Goal: Task Accomplishment & Management: Complete application form

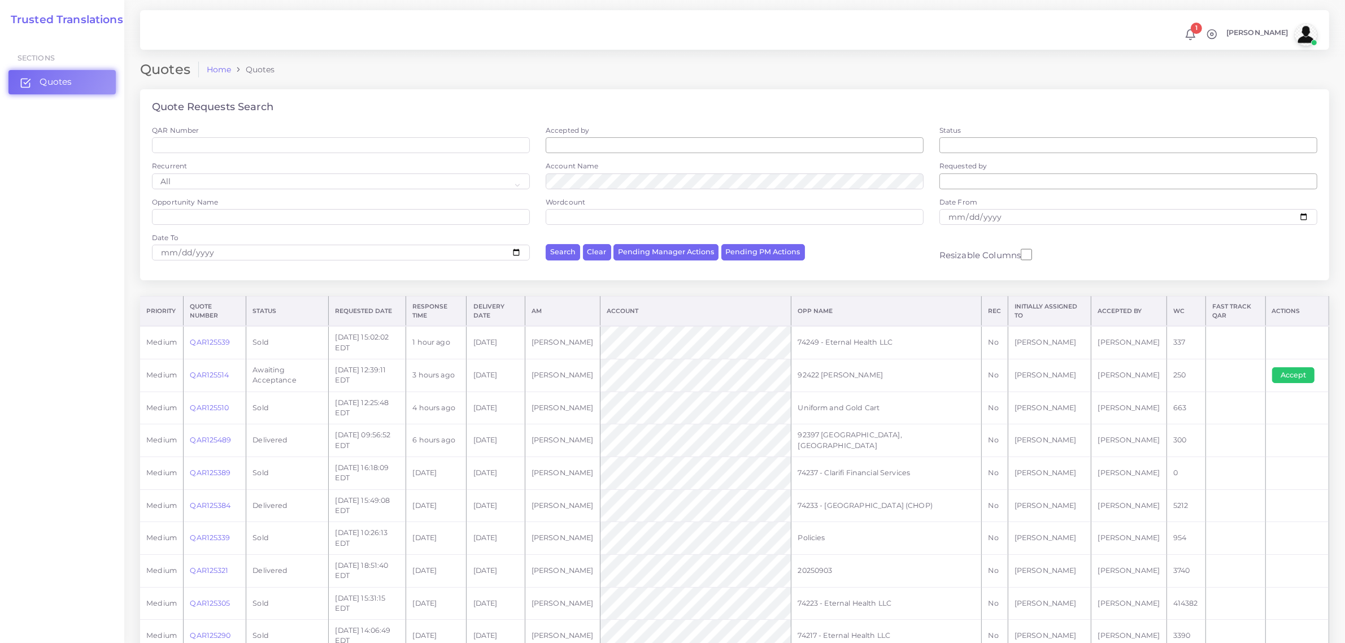
click at [59, 78] on span "Quotes" at bounding box center [56, 82] width 32 height 12
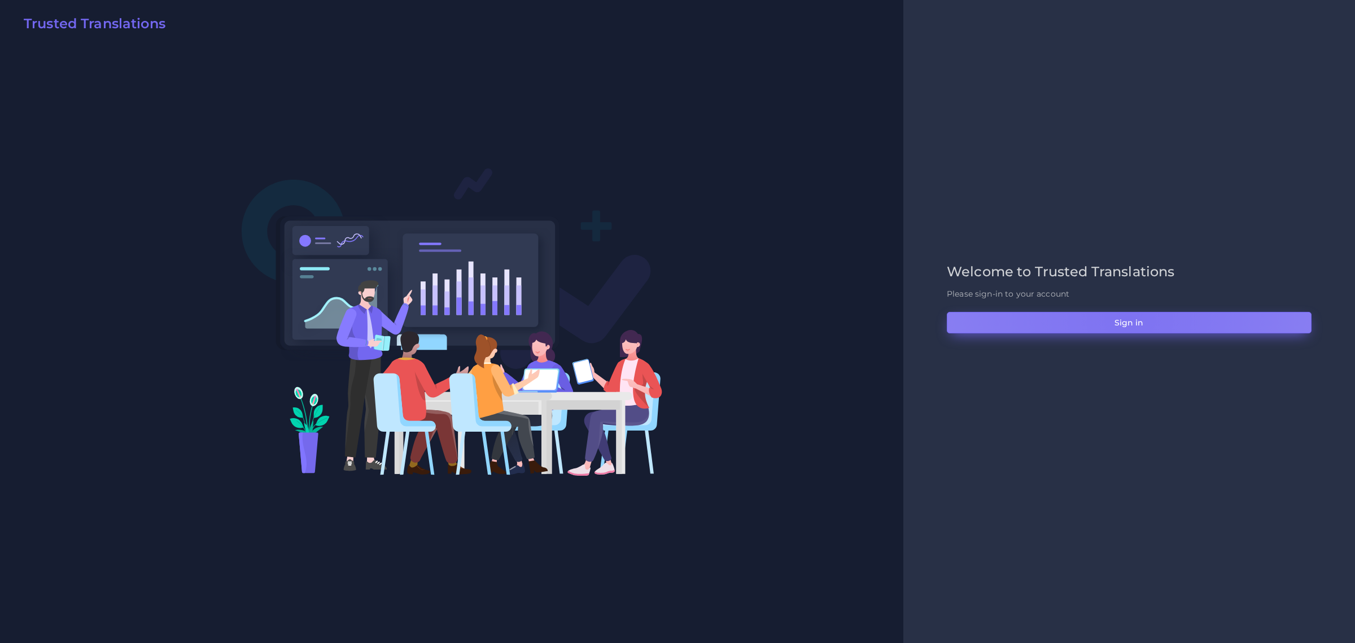
click at [1129, 320] on button "Sign in" at bounding box center [1129, 322] width 365 height 21
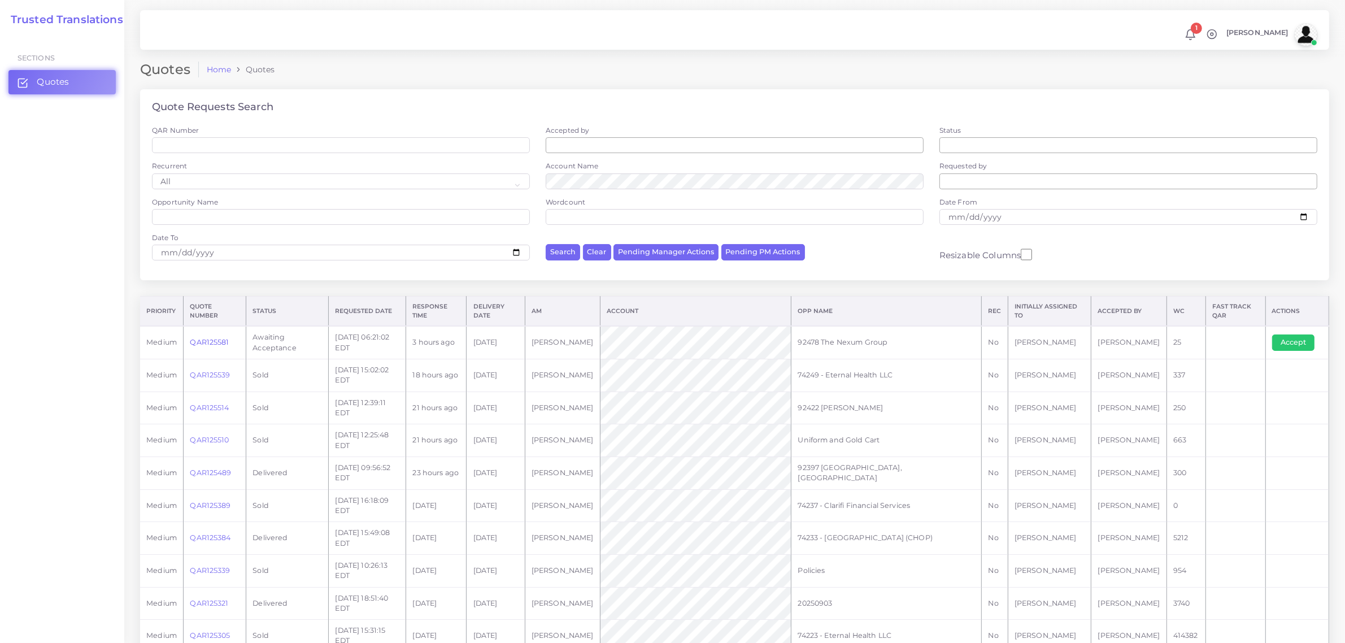
click at [212, 339] on link "QAR125581" at bounding box center [209, 342] width 39 height 8
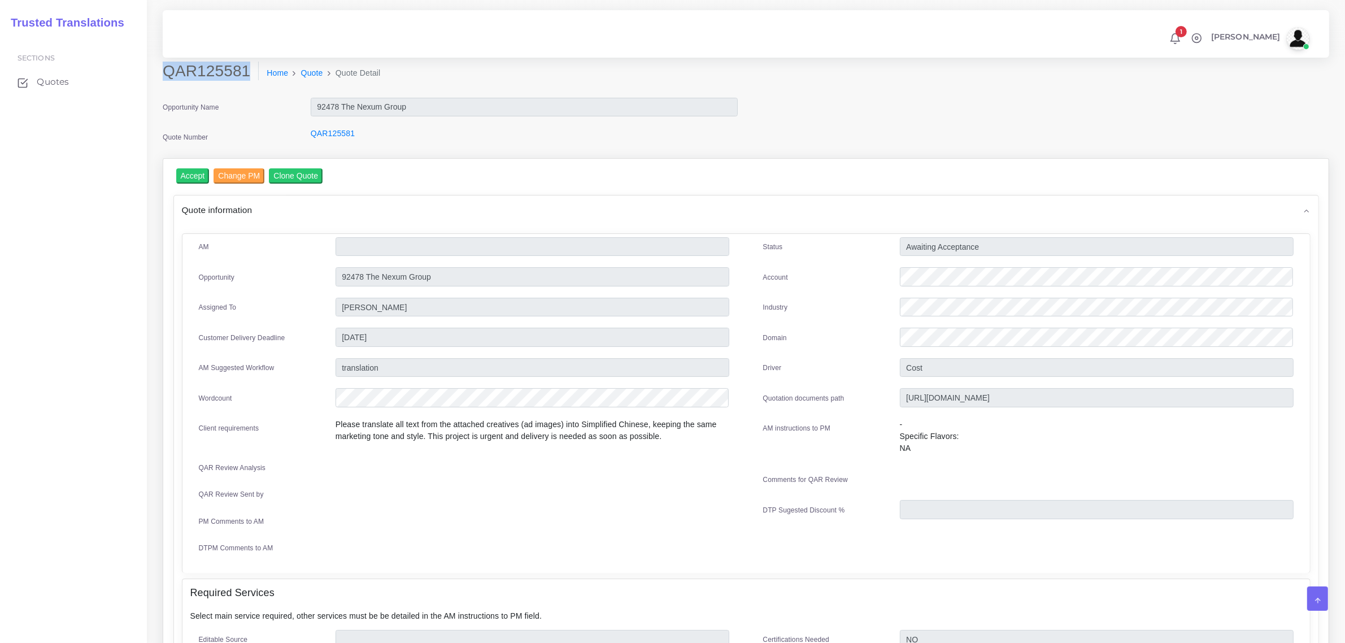
drag, startPoint x: 165, startPoint y: 74, endPoint x: 242, endPoint y: 73, distance: 76.2
click at [242, 73] on h2 "QAR125581" at bounding box center [211, 71] width 96 height 19
copy h2 "QAR125581"
click at [901, 286] on div at bounding box center [1096, 278] width 411 height 23
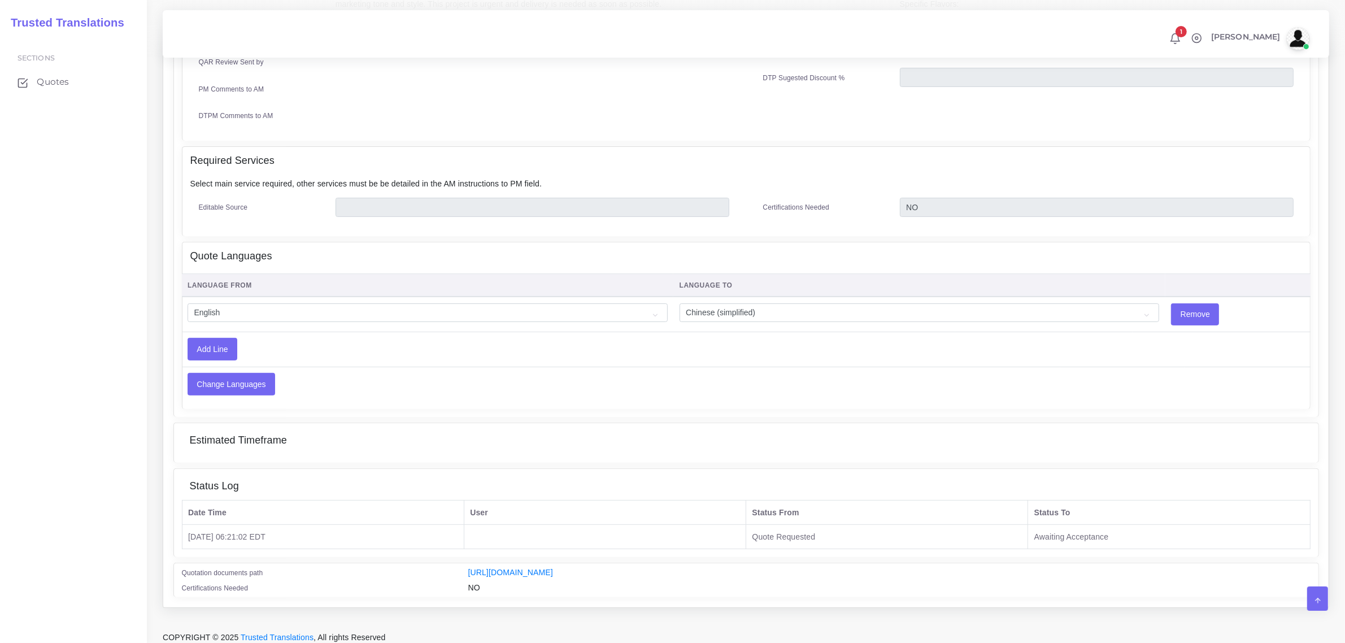
scroll to position [433, 0]
click at [553, 566] on link "[URL][DOMAIN_NAME]" at bounding box center [510, 570] width 85 height 9
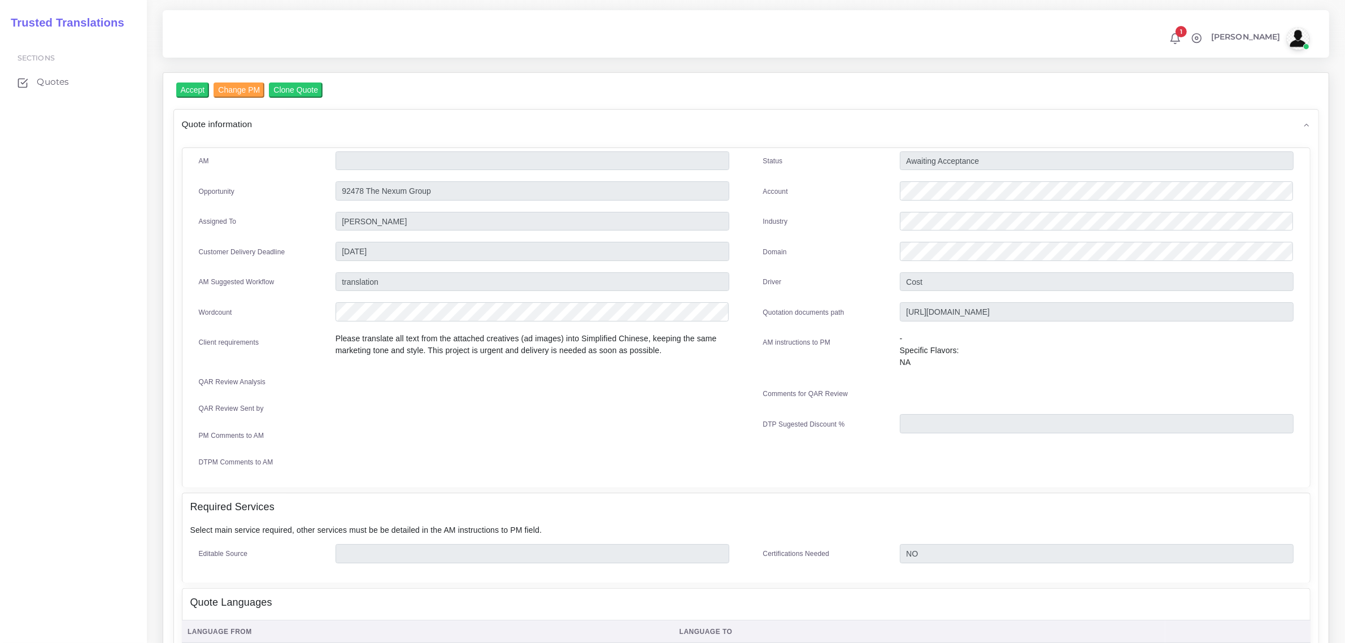
scroll to position [0, 0]
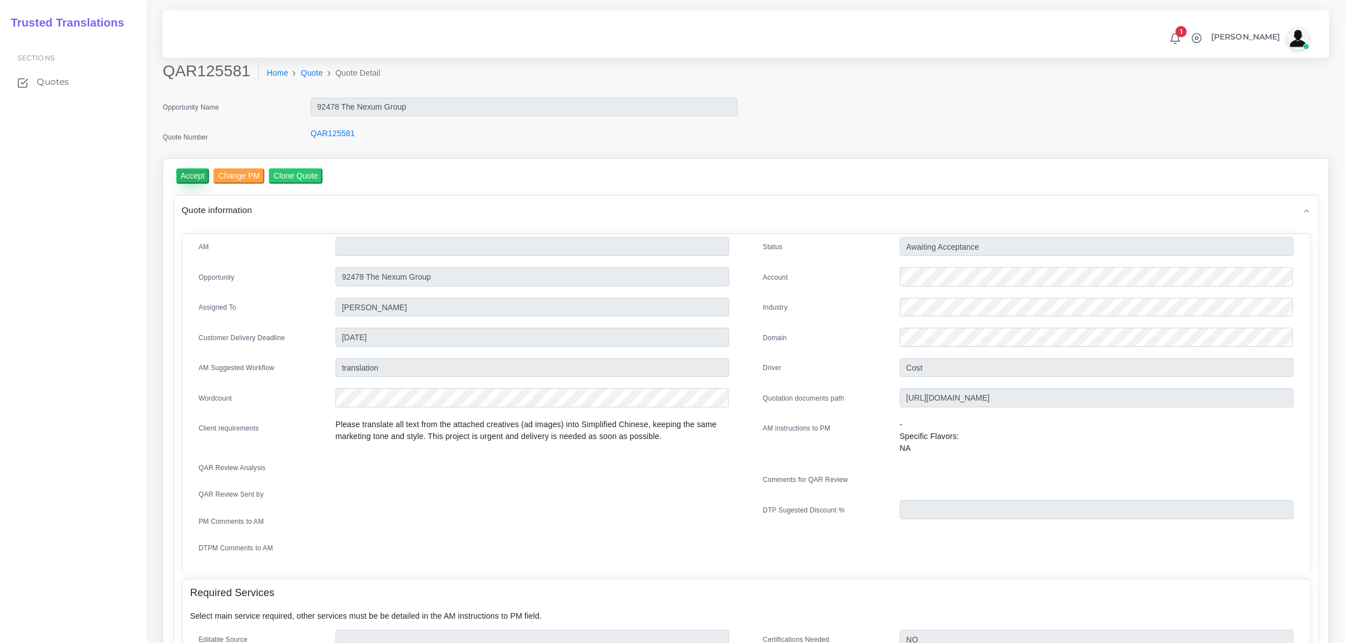
click at [191, 173] on input "Accept" at bounding box center [192, 175] width 33 height 15
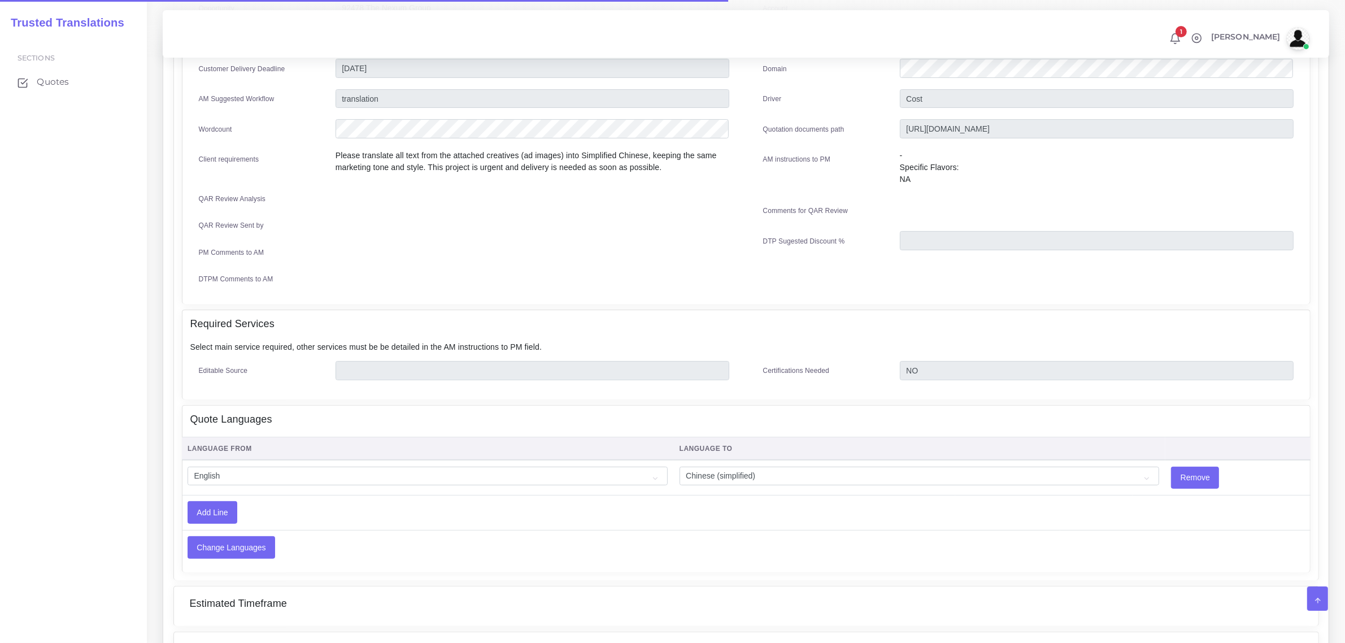
scroll to position [490, 0]
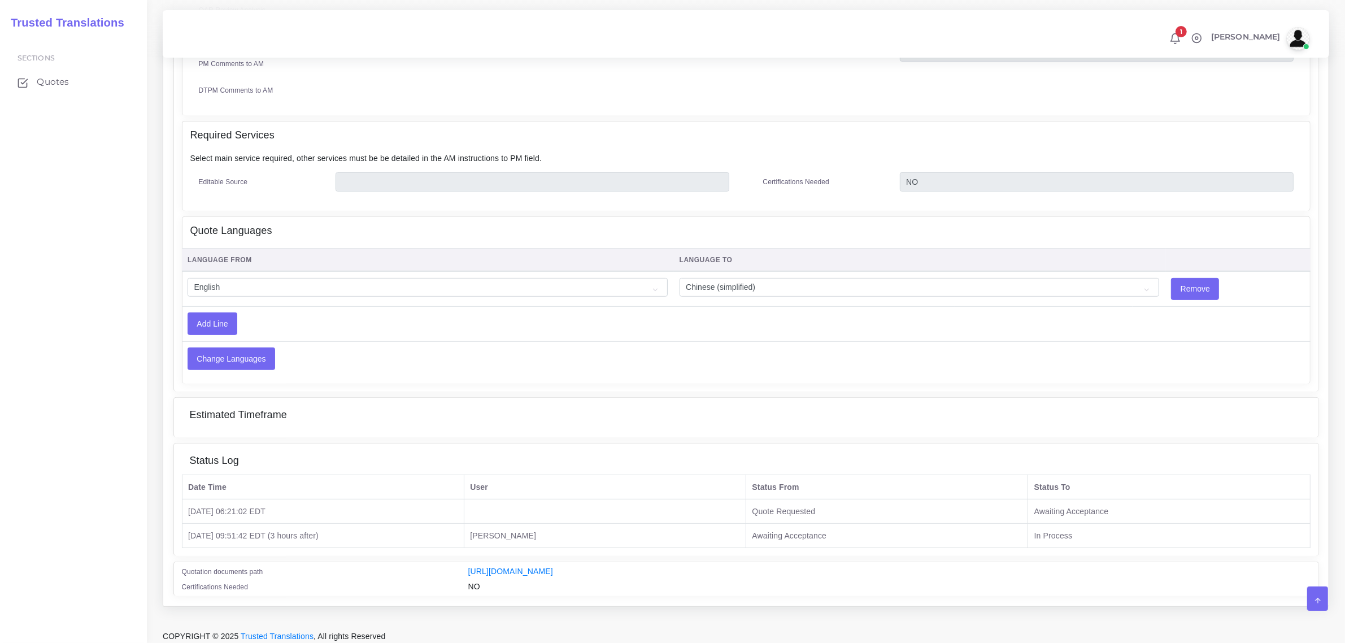
click at [458, 571] on div "Quotation documents path" at bounding box center [316, 572] width 286 height 15
drag, startPoint x: 467, startPoint y: 568, endPoint x: 1288, endPoint y: 569, distance: 821.1
click at [1288, 569] on div "[URL][DOMAIN_NAME]" at bounding box center [889, 572] width 859 height 15
copy link "[URL][DOMAIN_NAME]"
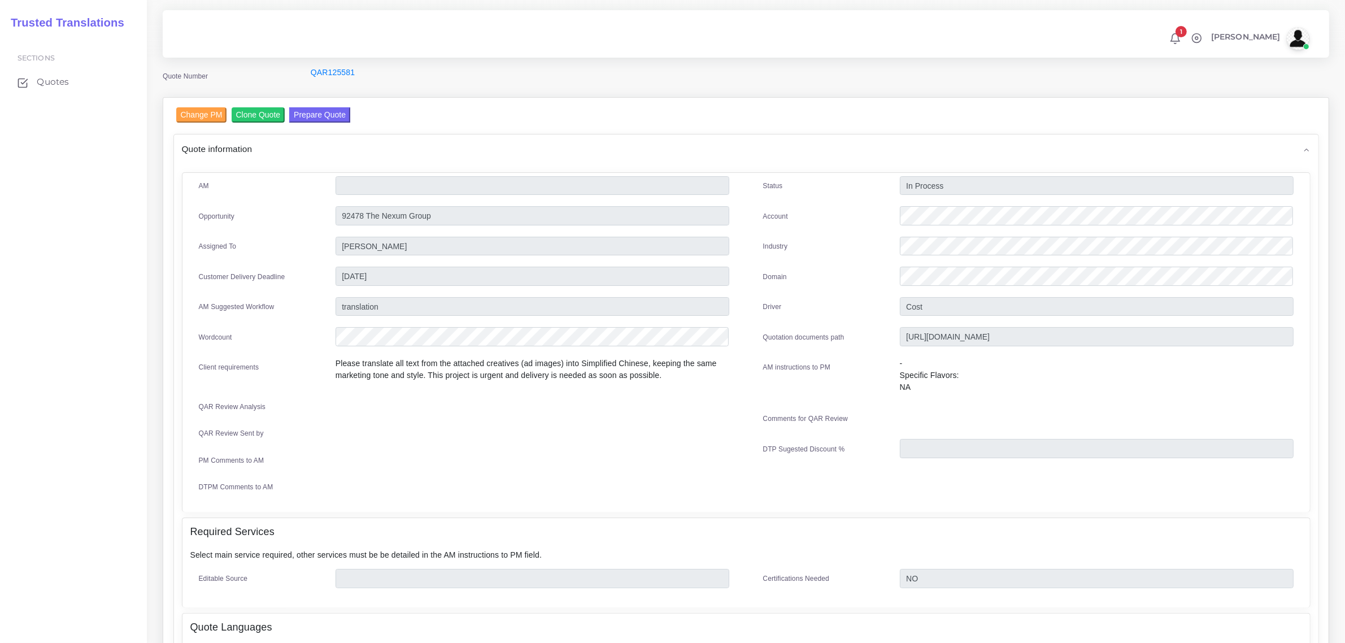
scroll to position [66, 0]
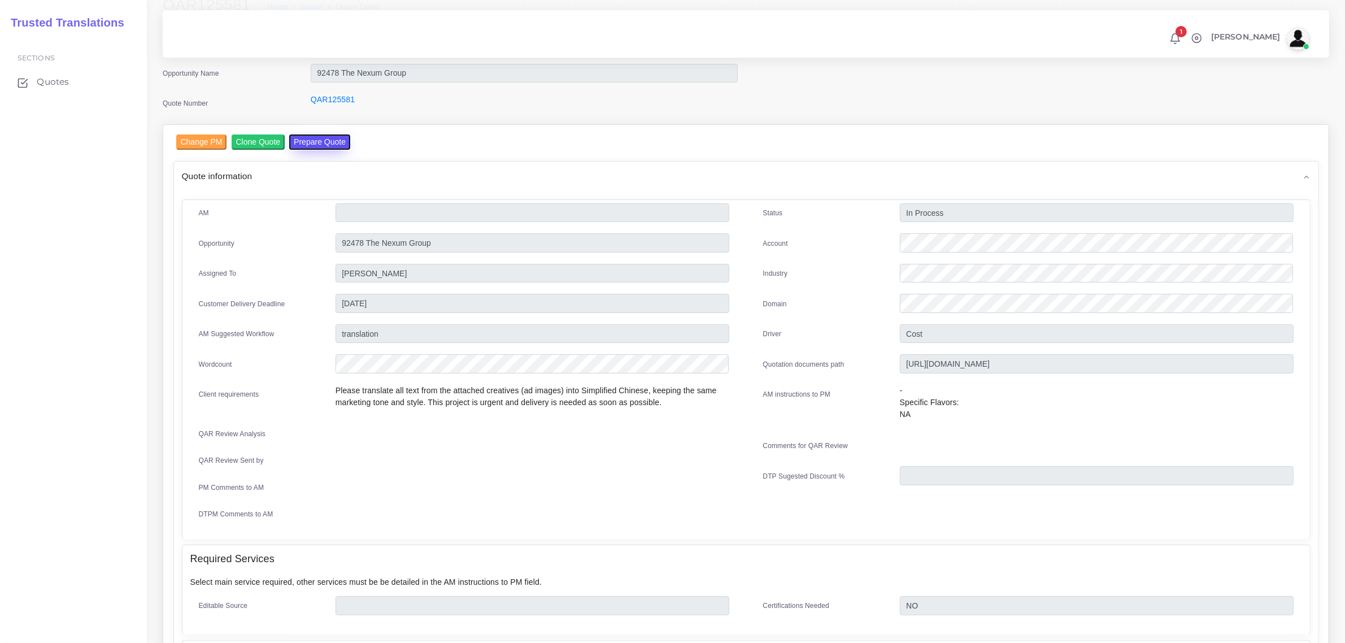
click at [322, 142] on button "Prepare Quote" at bounding box center [319, 141] width 61 height 15
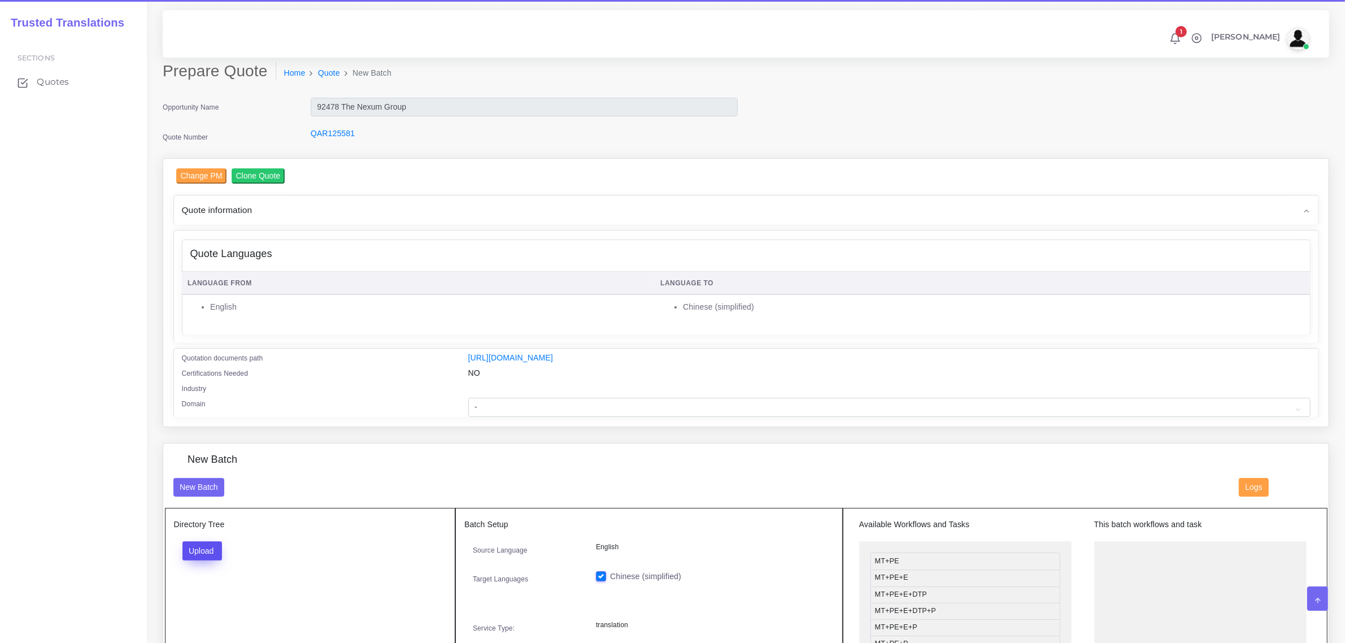
click at [213, 548] on button "Upload" at bounding box center [202, 550] width 40 height 19
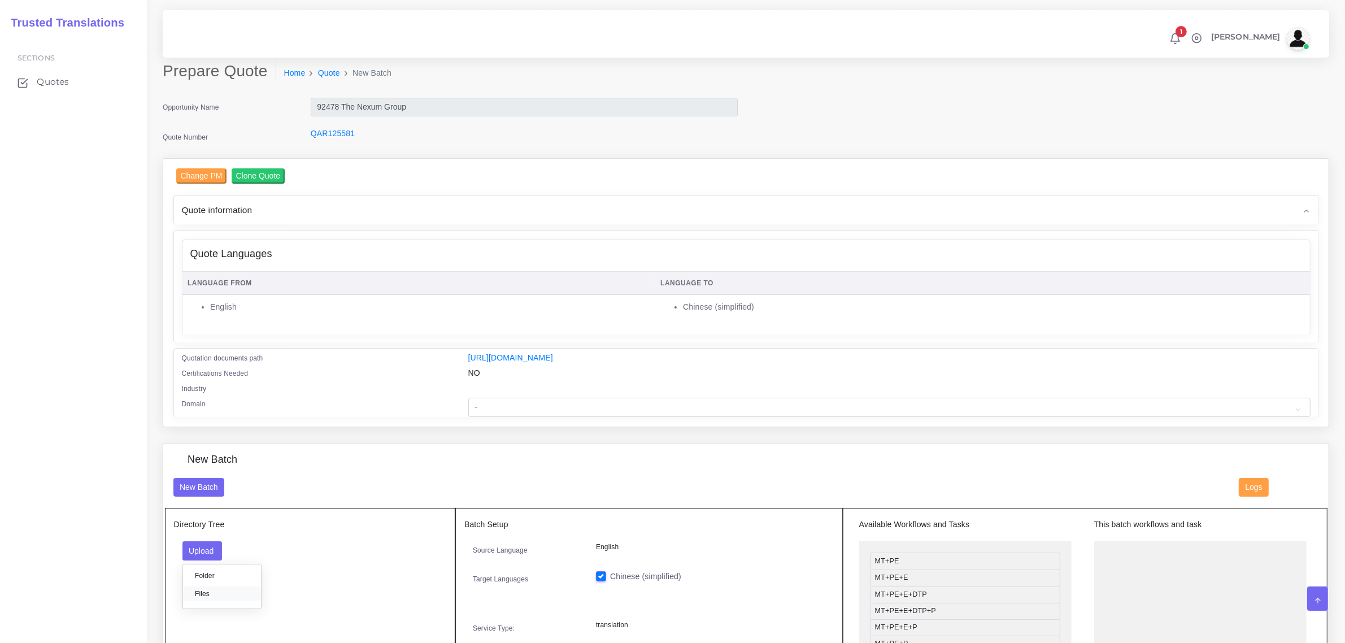
click at [204, 593] on label "Files" at bounding box center [222, 593] width 78 height 14
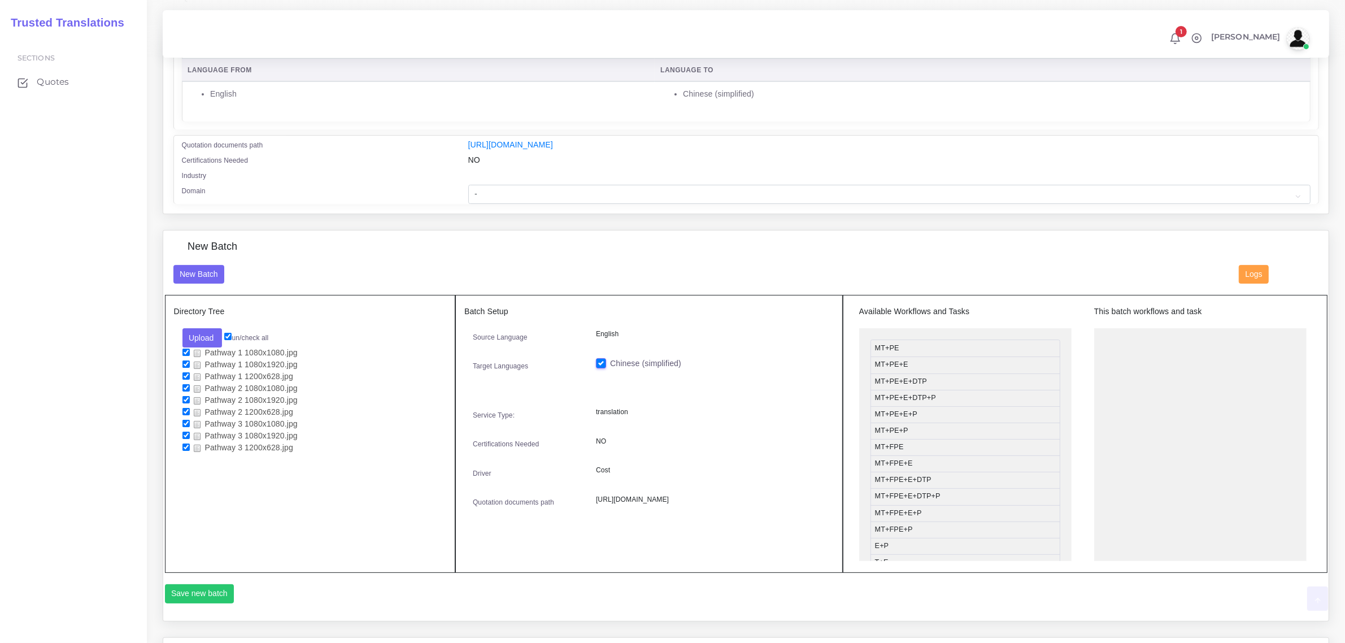
scroll to position [239, 0]
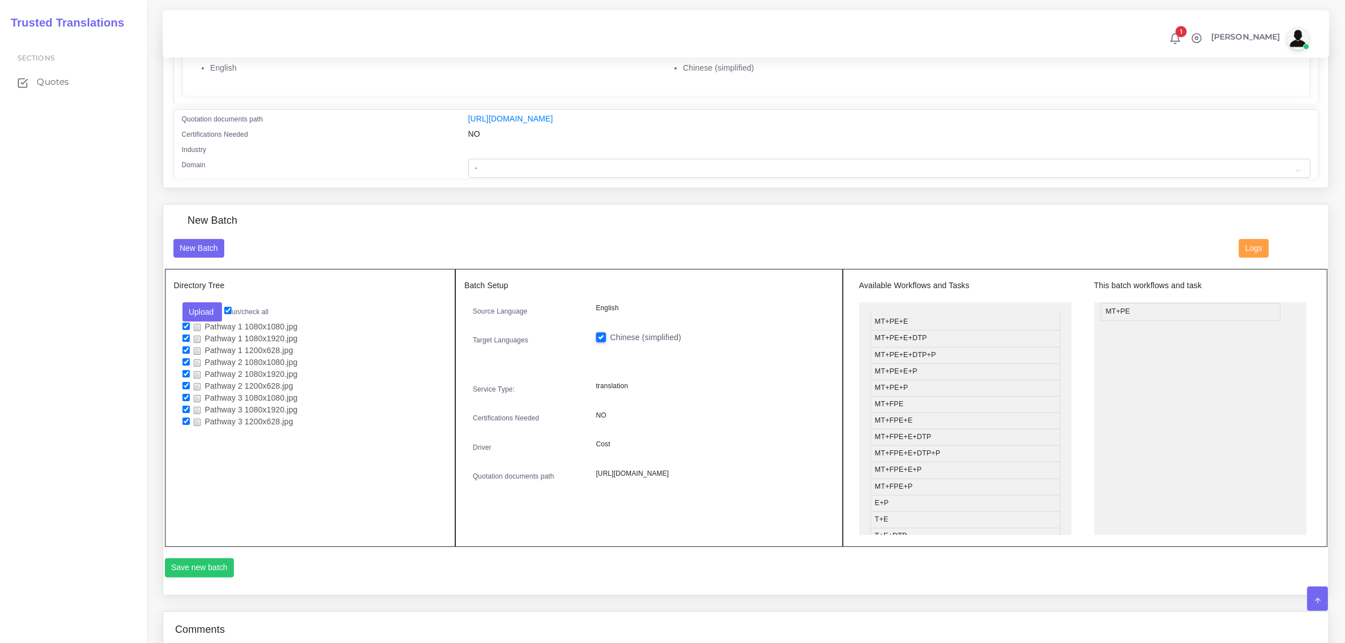
drag, startPoint x: 935, startPoint y: 318, endPoint x: 1166, endPoint y: 308, distance: 231.2
drag, startPoint x: 919, startPoint y: 491, endPoint x: 1155, endPoint y: 341, distance: 280.1
click at [213, 562] on button "Save new batch" at bounding box center [199, 567] width 69 height 19
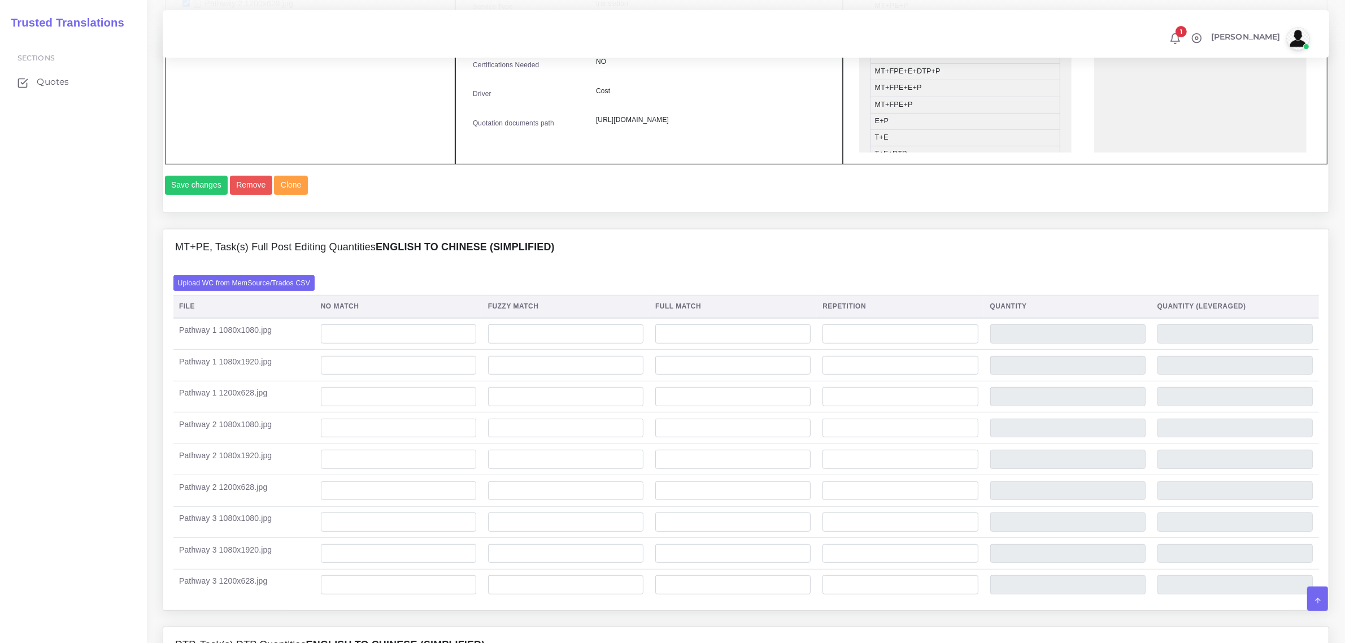
scroll to position [635, 0]
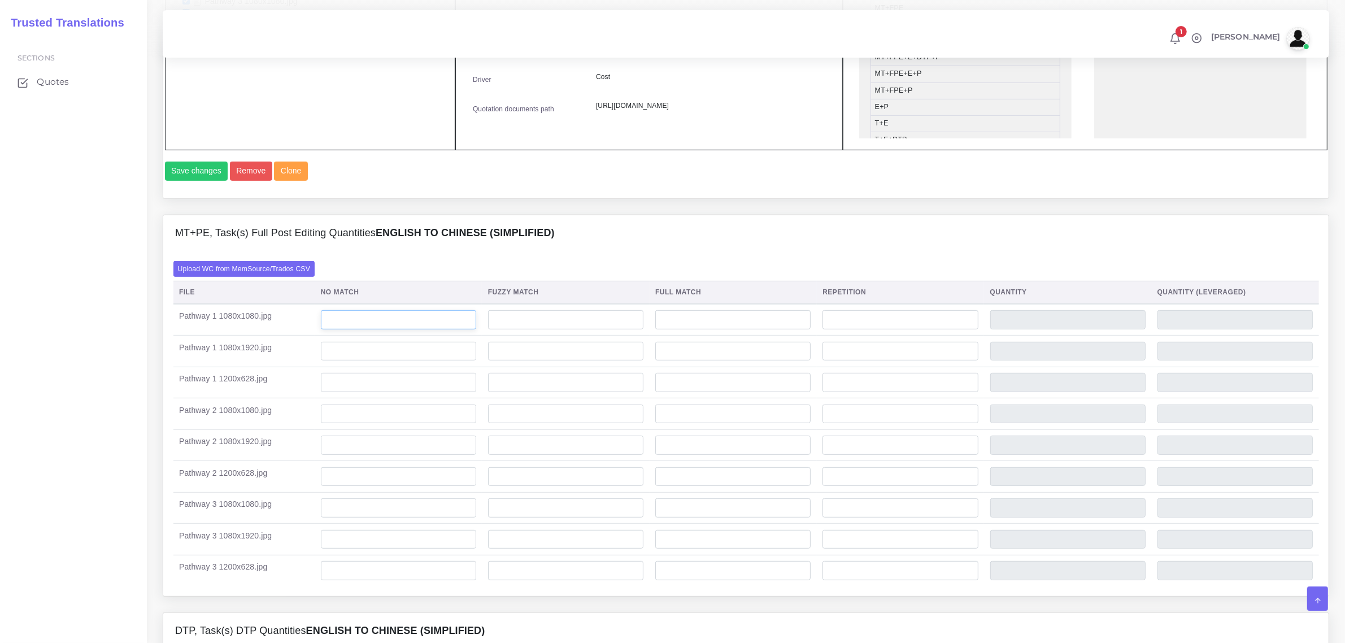
click at [376, 329] on input "number" at bounding box center [398, 319] width 155 height 19
type input "25"
click at [401, 424] on input "number" at bounding box center [398, 413] width 155 height 19
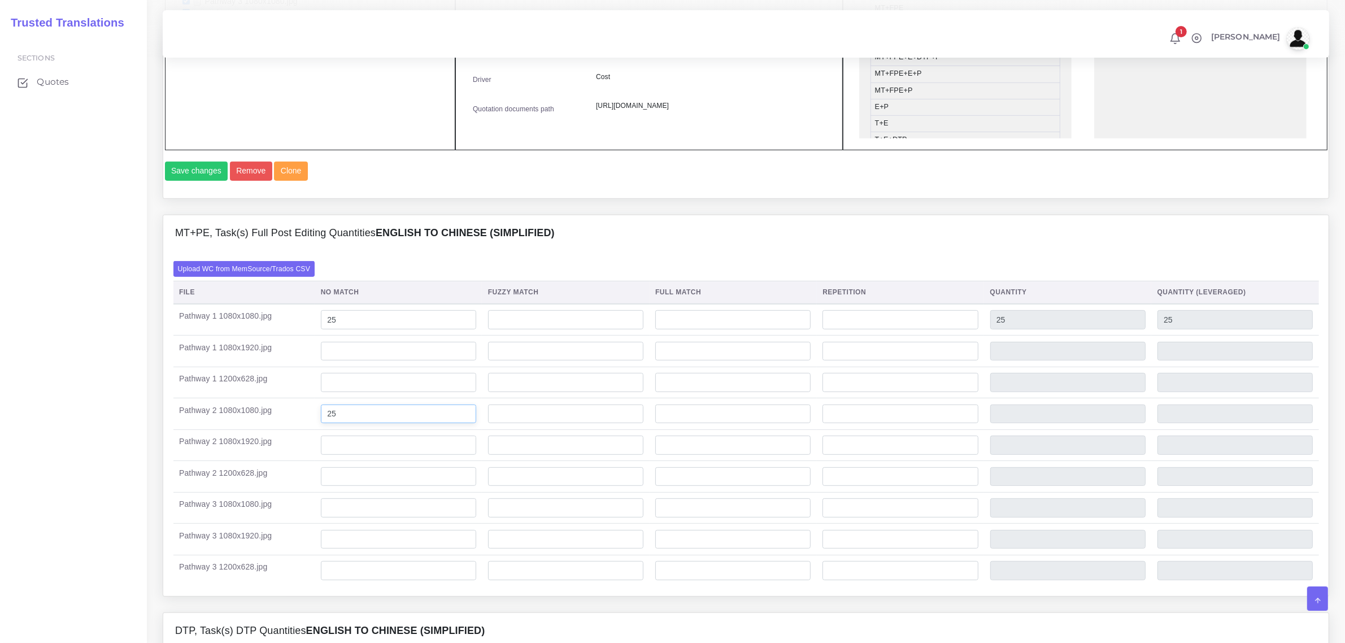
type input "25"
click at [360, 517] on input "number" at bounding box center [398, 507] width 155 height 19
type input "25"
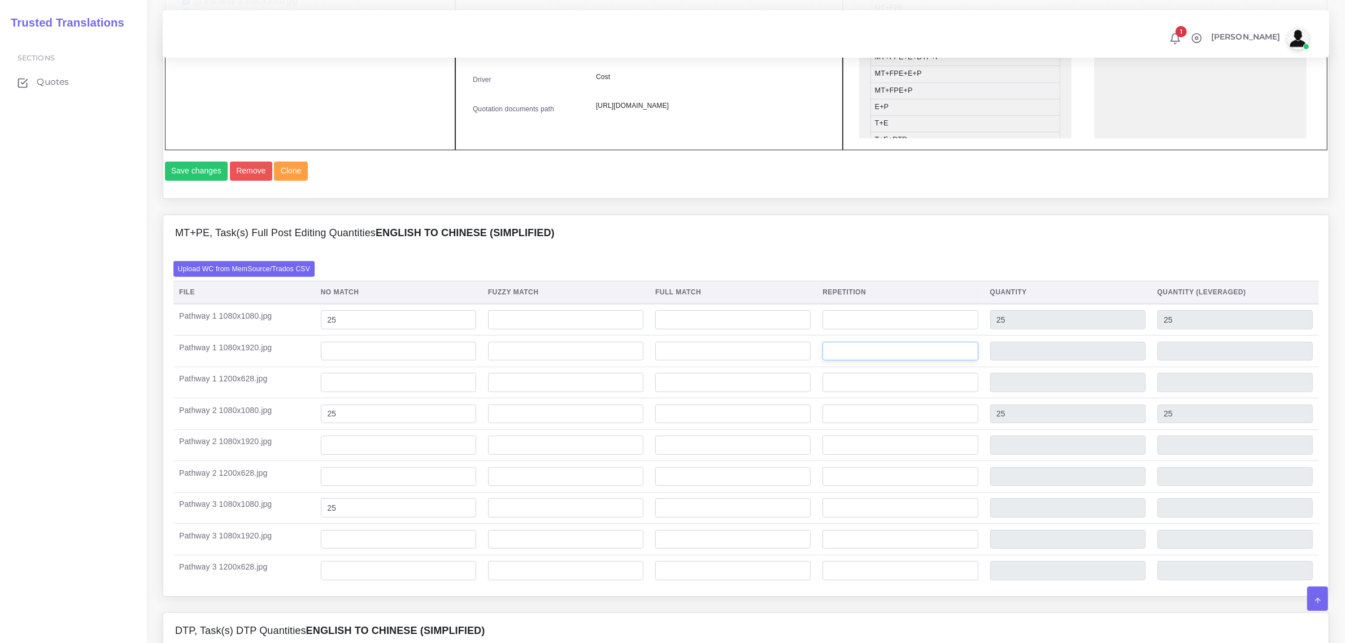
type input "25"
click at [856, 361] on input "number" at bounding box center [899, 351] width 155 height 19
type input "25"
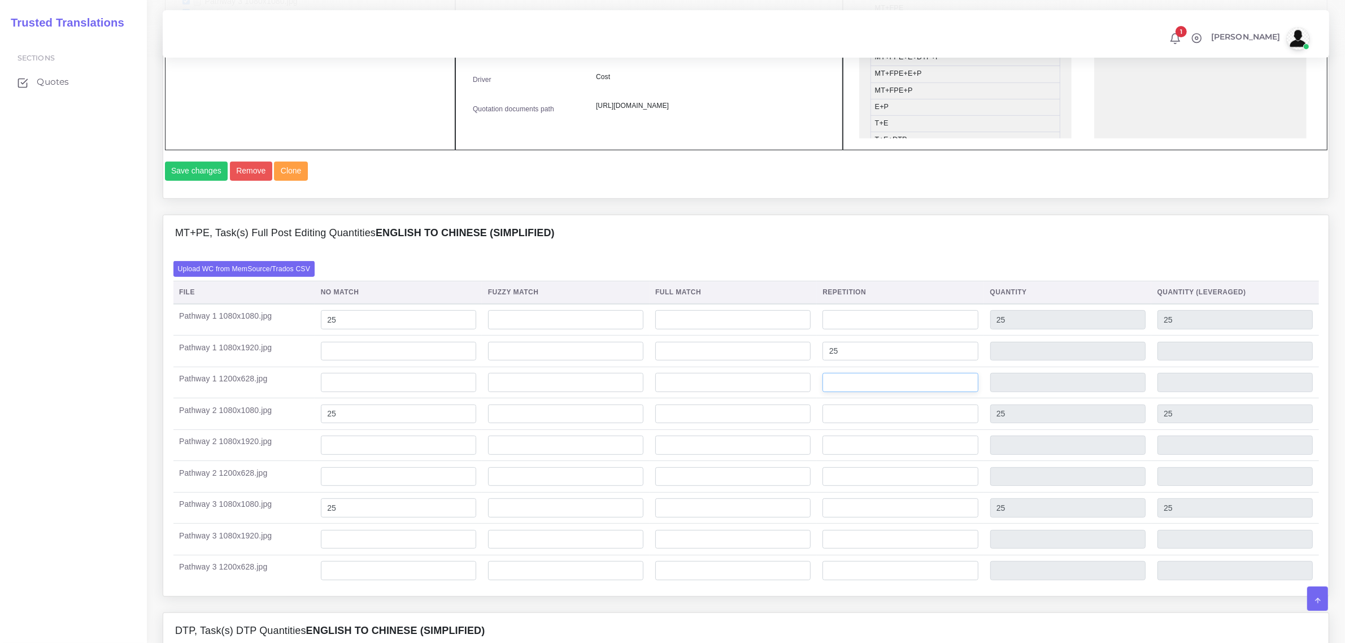
type input "6"
click at [854, 392] on input "number" at bounding box center [899, 382] width 155 height 19
type input "25"
type input "6"
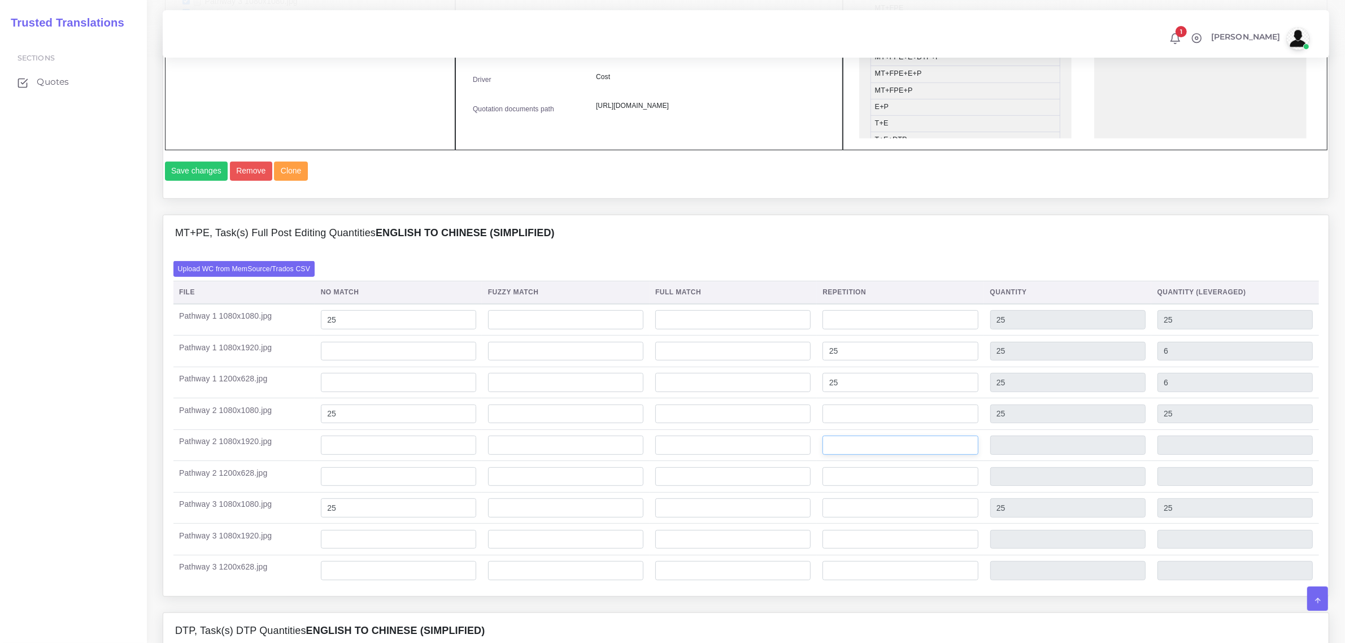
click at [842, 455] on input "number" at bounding box center [899, 444] width 155 height 19
type input "25"
type input "6"
click at [874, 486] on input "number" at bounding box center [899, 476] width 155 height 19
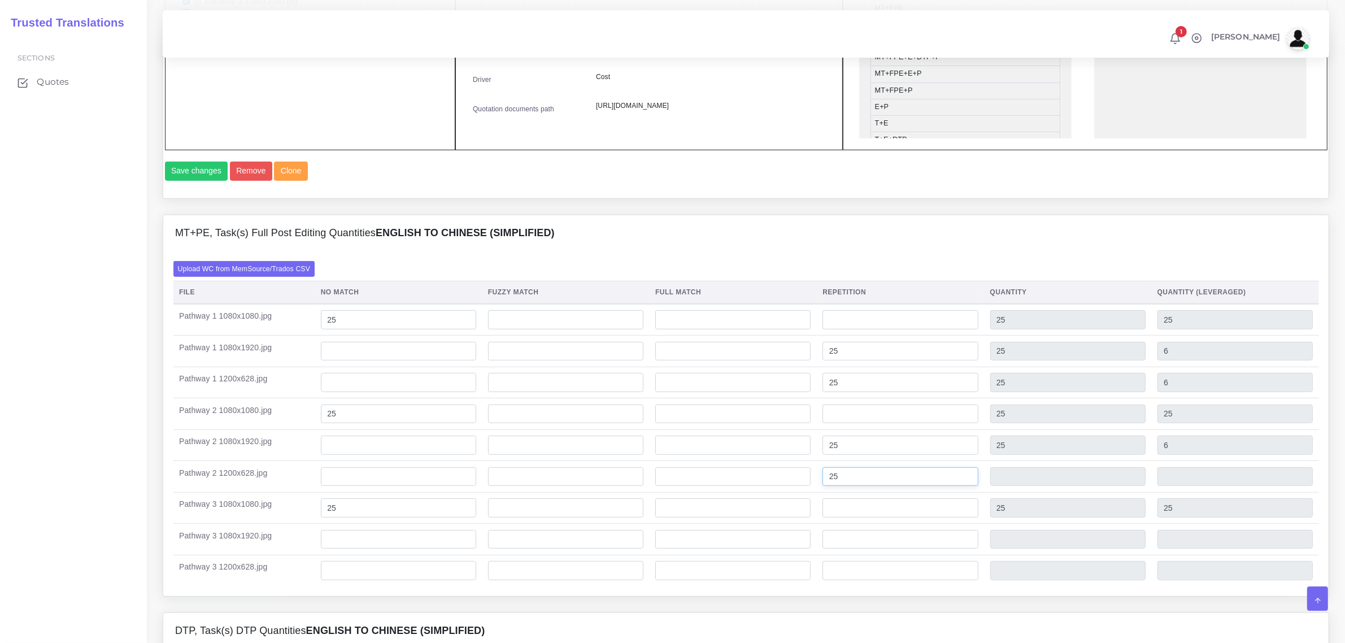
type input "25"
type input "6"
click at [864, 549] on input "number" at bounding box center [899, 539] width 155 height 19
type input "25"
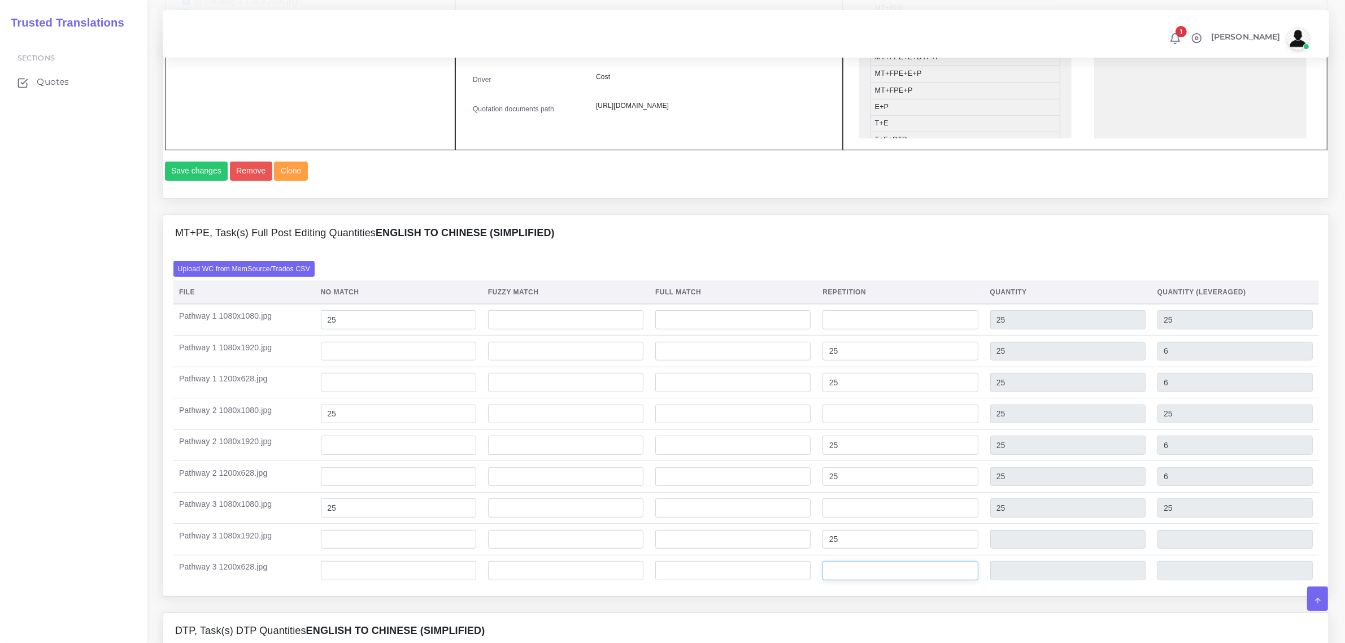
type input "25"
type input "6"
click at [859, 580] on input "number" at bounding box center [899, 570] width 155 height 19
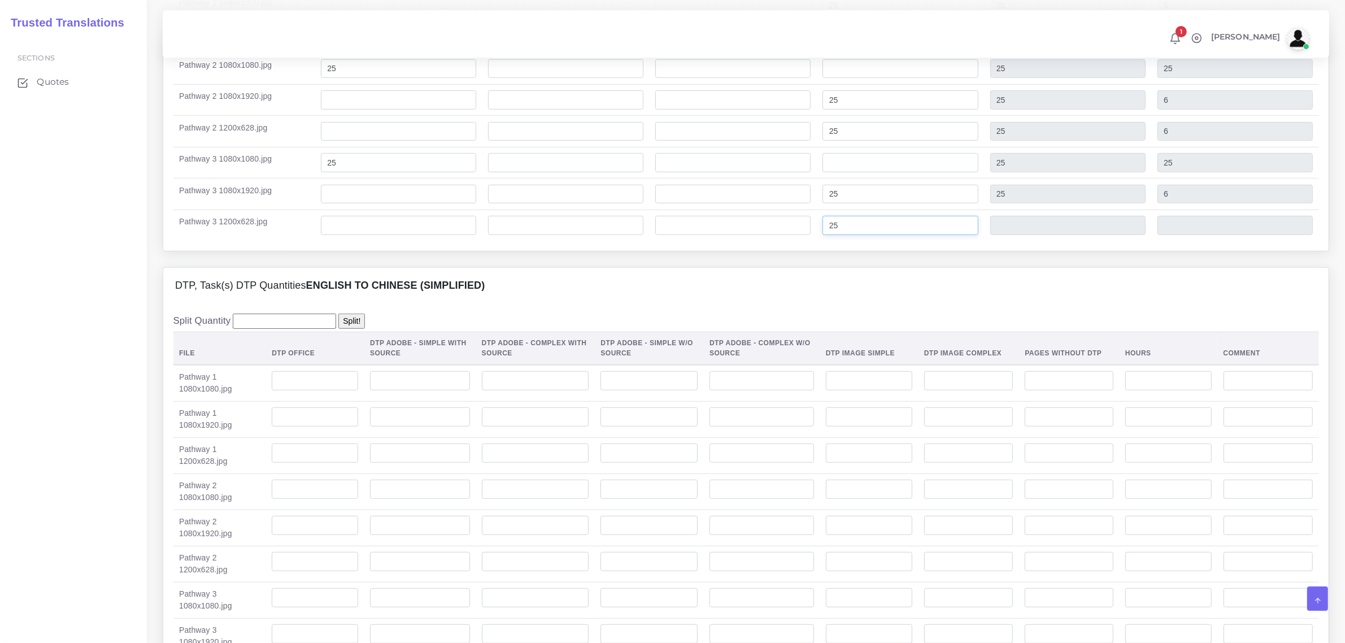
scroll to position [988, 0]
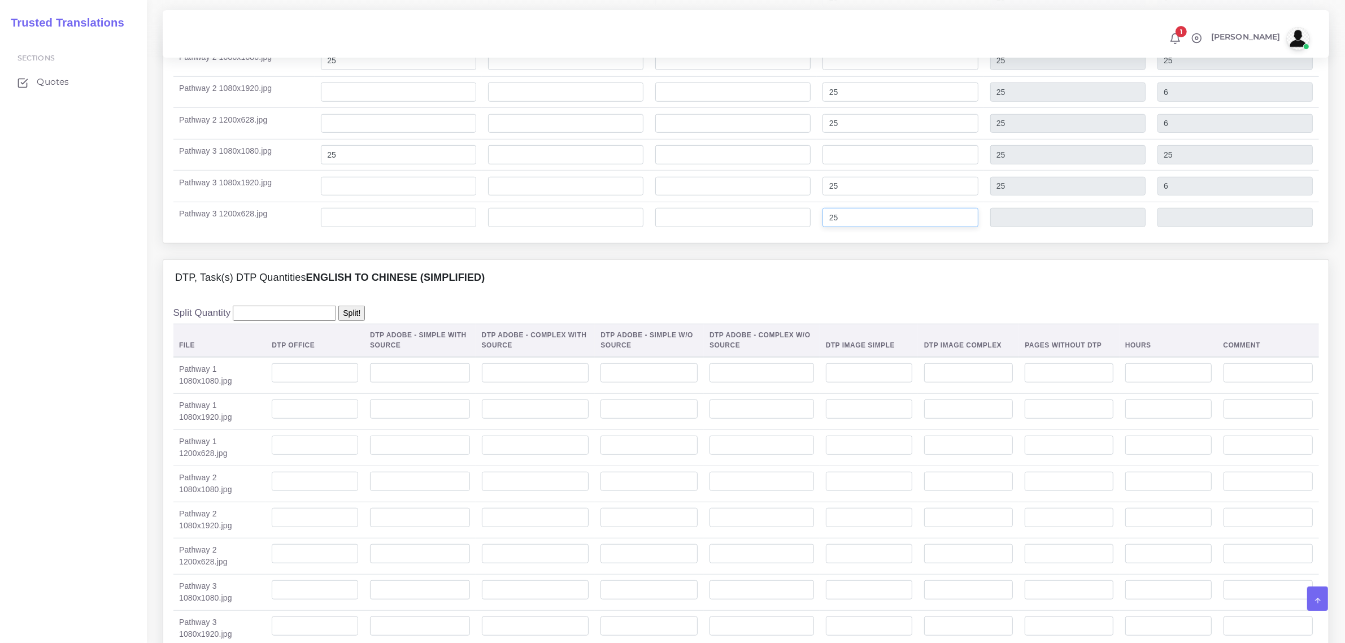
type input "25"
type input "6"
click at [874, 382] on input "number" at bounding box center [869, 372] width 86 height 19
type input "1"
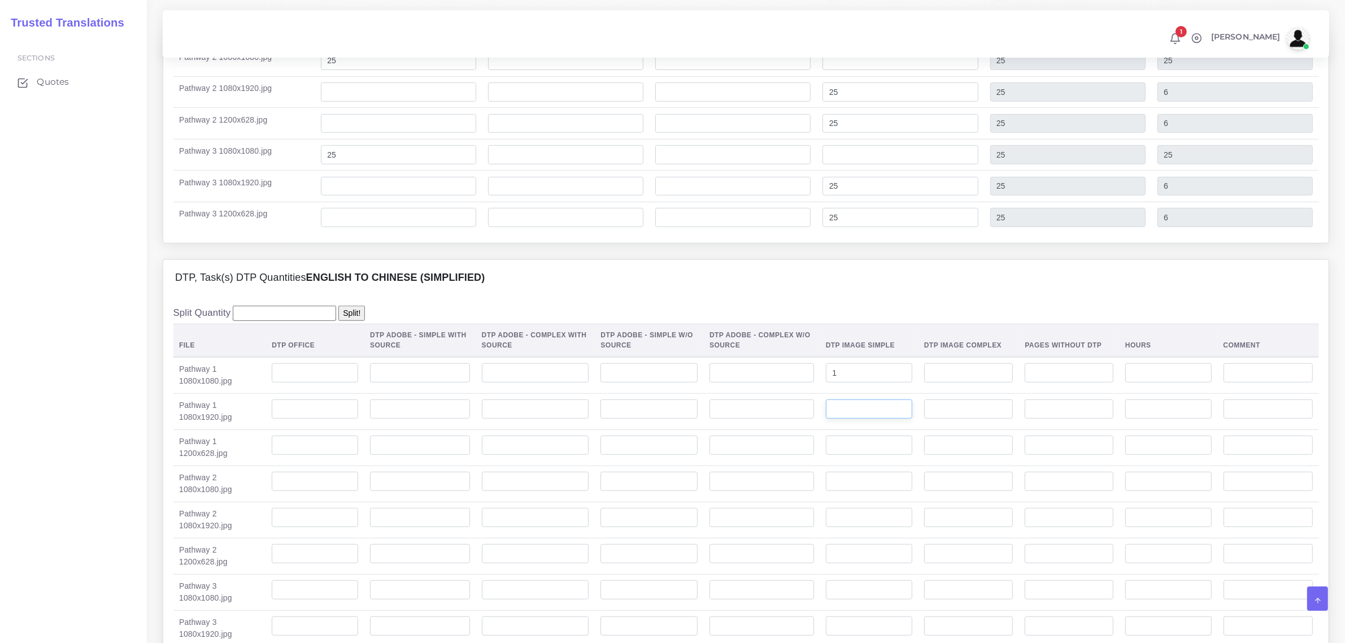
drag, startPoint x: 882, startPoint y: 431, endPoint x: 877, endPoint y: 451, distance: 20.4
click at [881, 418] on input "number" at bounding box center [869, 408] width 86 height 19
type input "1"
click at [878, 458] on td at bounding box center [868, 447] width 98 height 36
click at [879, 455] on input "number" at bounding box center [869, 444] width 86 height 19
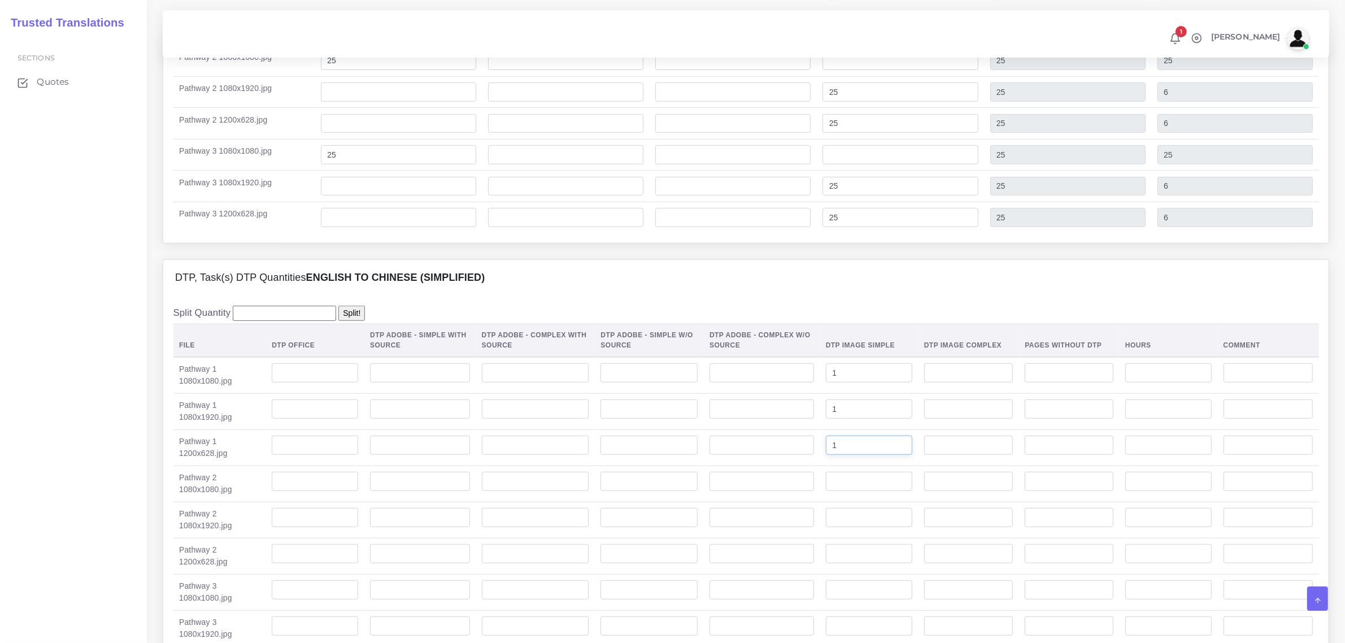
type input "1"
click at [872, 491] on input "number" at bounding box center [869, 481] width 86 height 19
type input "1"
drag, startPoint x: 879, startPoint y: 545, endPoint x: 881, endPoint y: 555, distance: 9.3
click at [880, 527] on input "number" at bounding box center [869, 517] width 86 height 19
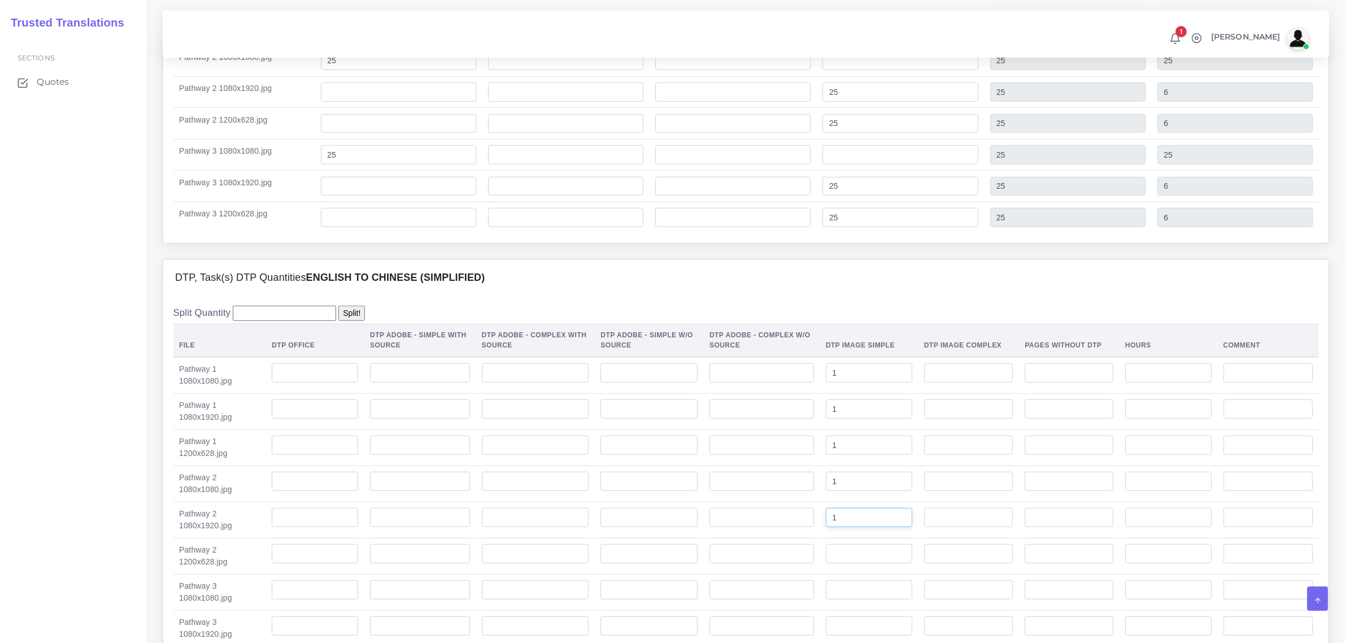
type input "1"
click at [876, 563] on input "number" at bounding box center [869, 553] width 86 height 19
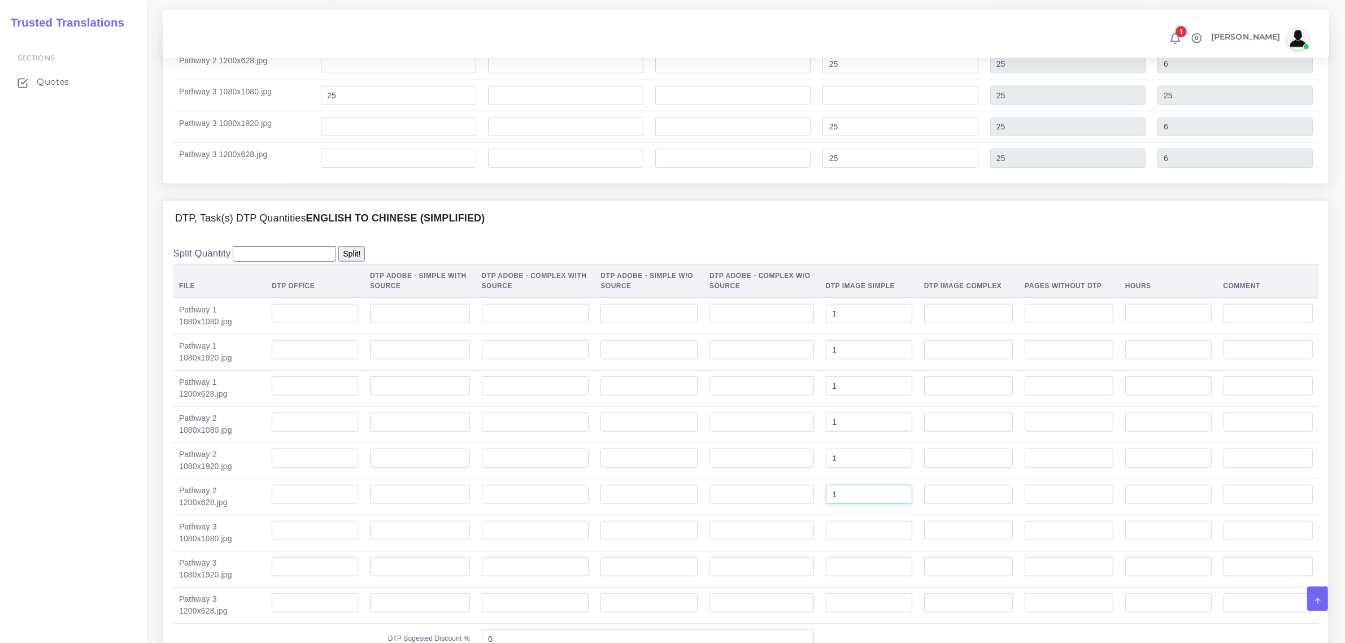
scroll to position [1129, 0]
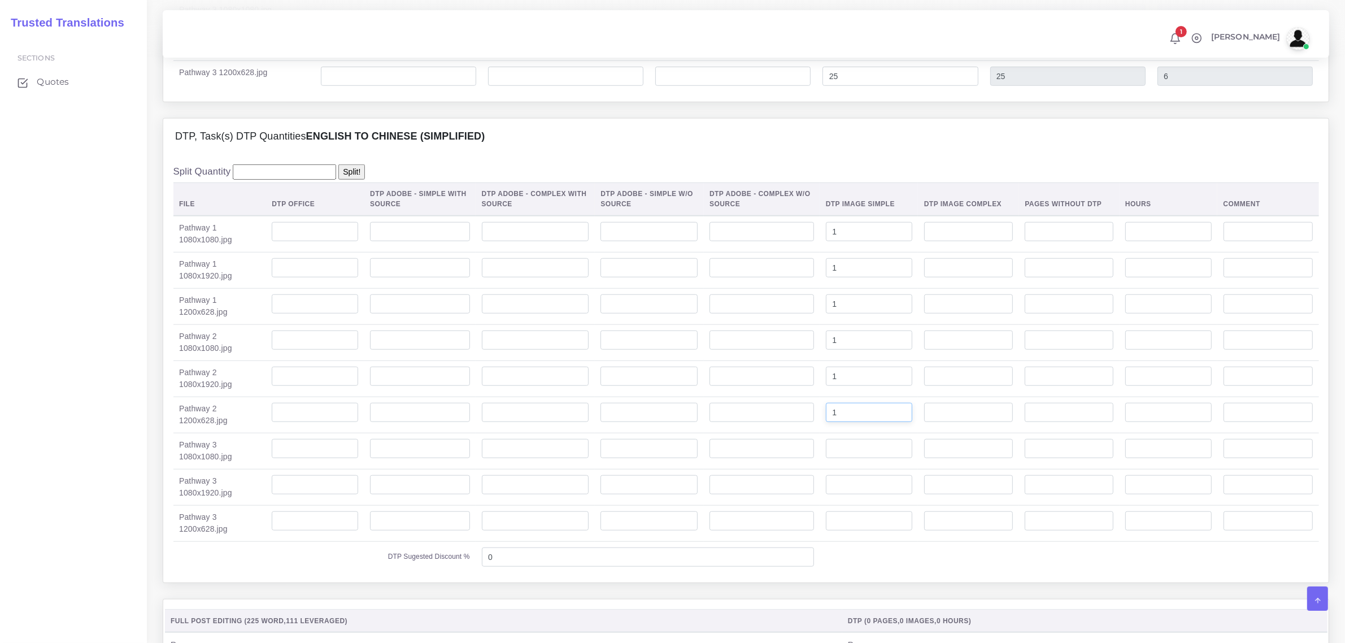
type input "1"
click at [862, 458] on input "number" at bounding box center [869, 448] width 86 height 19
type input "1"
click at [875, 494] on input "number" at bounding box center [869, 484] width 86 height 19
type input "1"
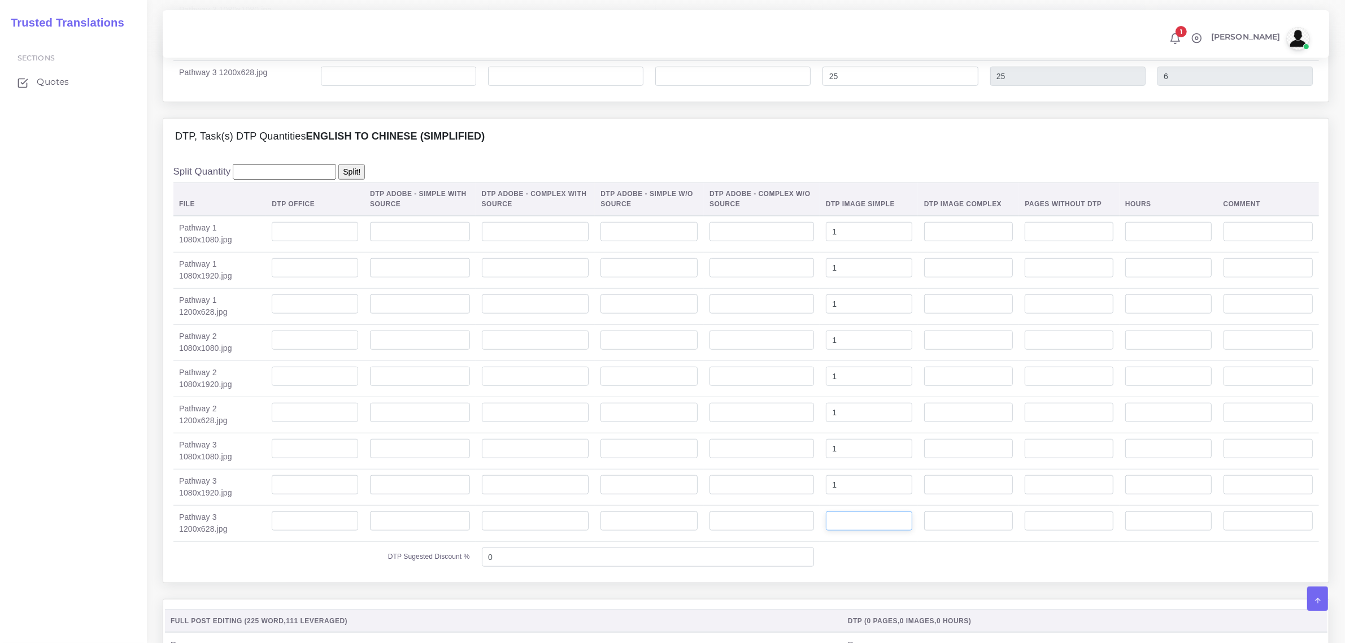
click at [876, 530] on input "number" at bounding box center [869, 520] width 86 height 19
type input "1"
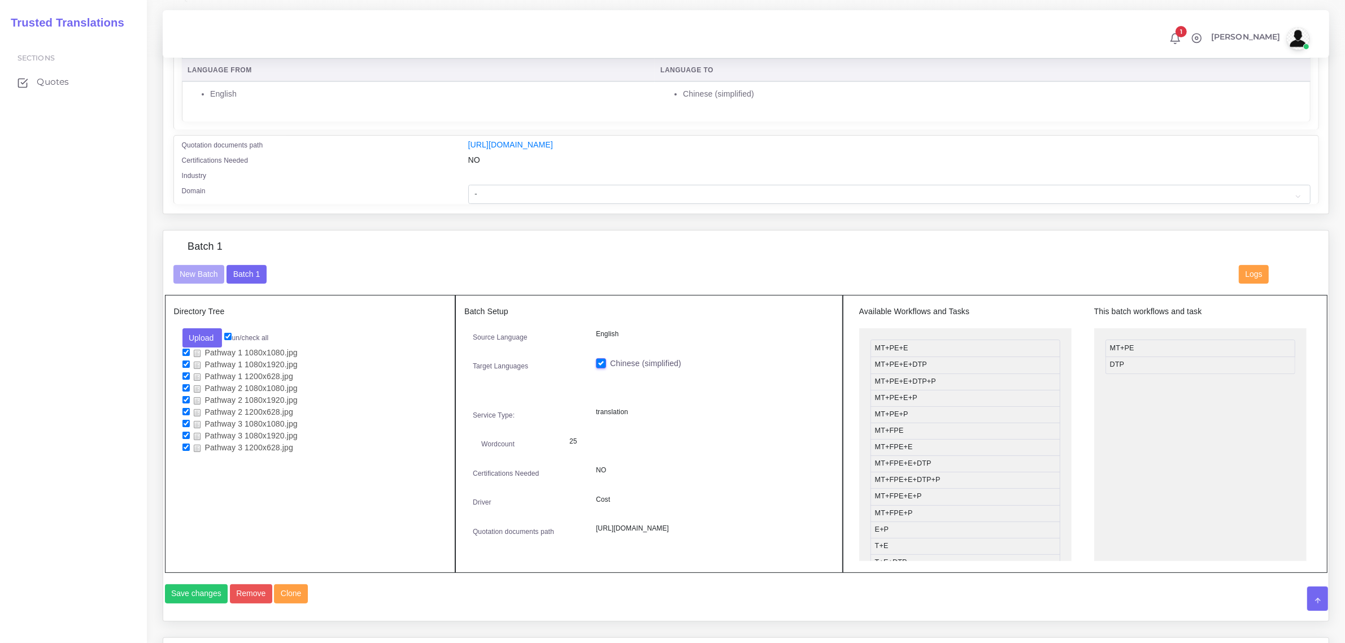
scroll to position [212, 0]
click at [529, 194] on select "- Advertising and Media Agriculture, Forestry and Fishing Architecture, Buildin…" at bounding box center [889, 195] width 842 height 19
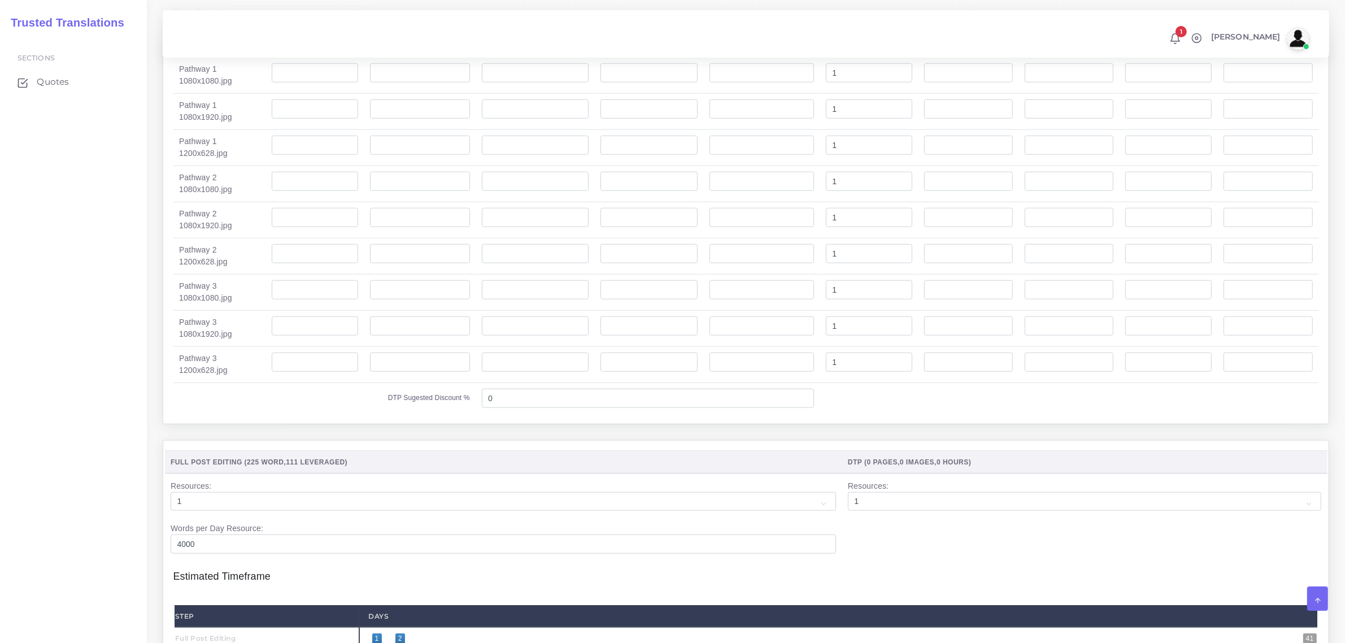
scroll to position [1553, 0]
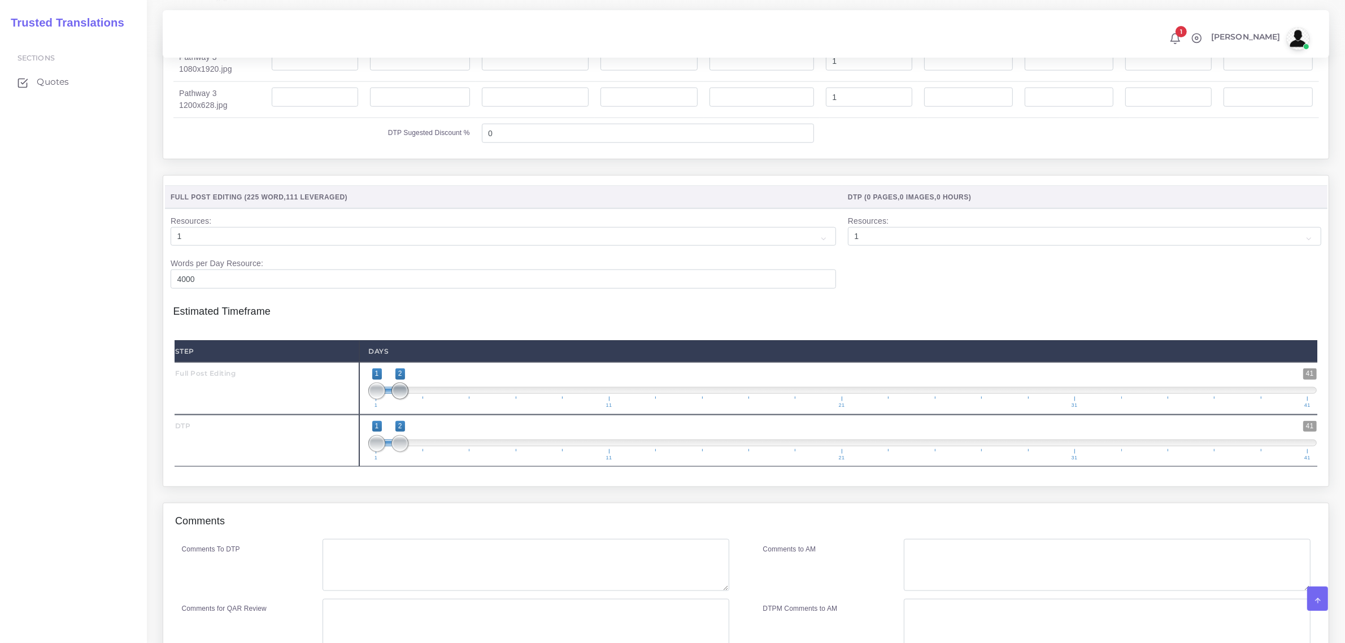
type input "1;1"
drag, startPoint x: 396, startPoint y: 414, endPoint x: 373, endPoint y: 417, distance: 23.9
click at [373, 399] on span at bounding box center [376, 390] width 17 height 17
type input "1;1"
drag, startPoint x: 397, startPoint y: 473, endPoint x: 382, endPoint y: 474, distance: 14.7
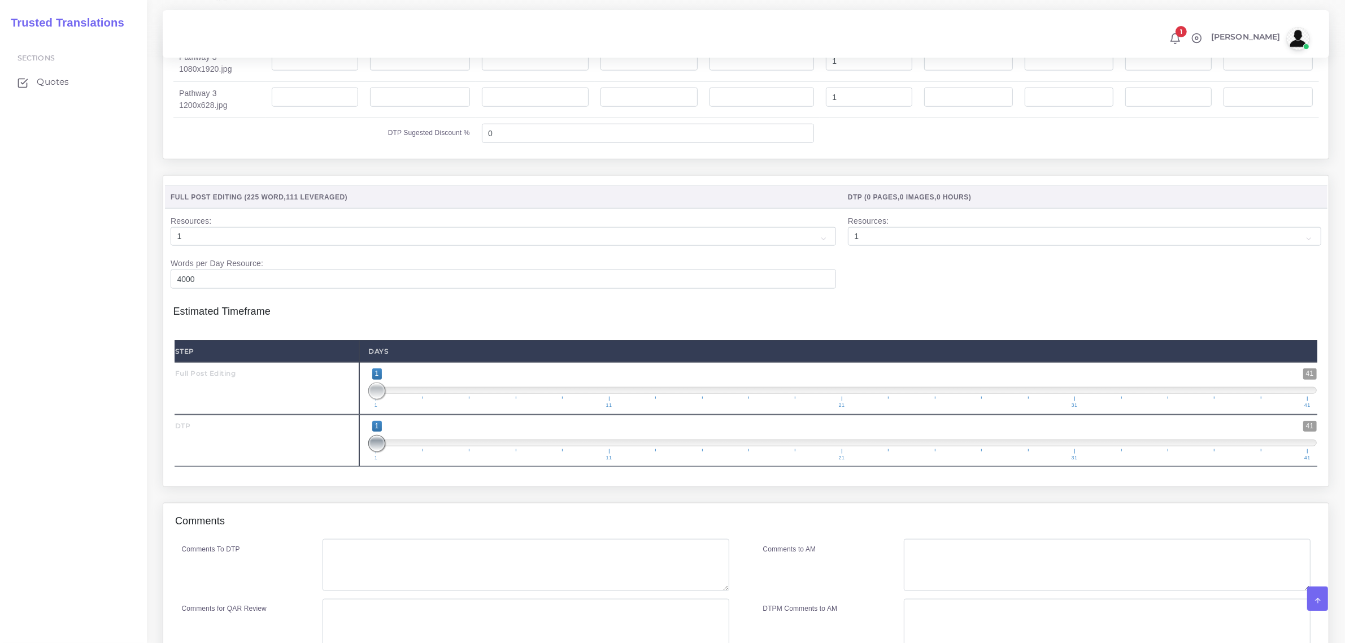
click at [382, 452] on span at bounding box center [376, 443] width 17 height 17
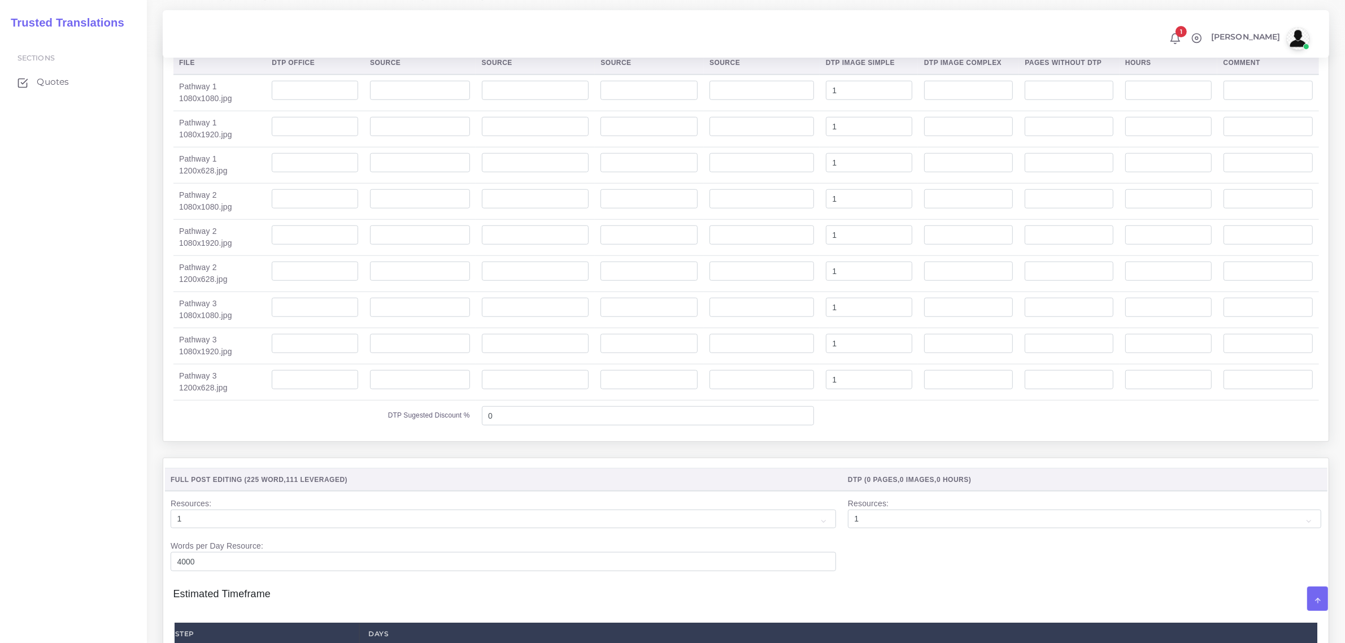
scroll to position [1690, 0]
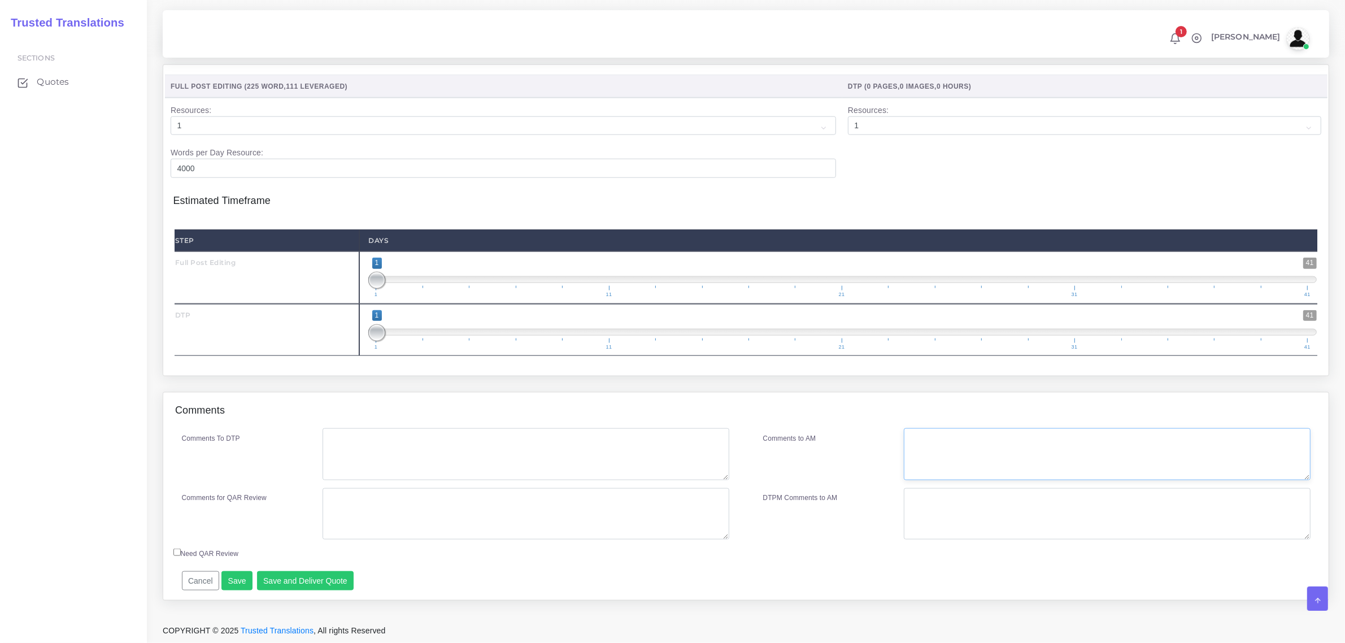
click at [924, 455] on textarea "Comments to AM" at bounding box center [1106, 454] width 406 height 52
type textarea "I"
click at [912, 440] on textarea "Please ask the client the meaning of "on-prem" "OT" and "loT"" at bounding box center [1106, 454] width 406 height 52
click at [1193, 439] on textarea "IMPORTANT: Please ask the client the meaning of "on-prem" "OT" and "loT"" at bounding box center [1106, 454] width 406 height 52
type textarea "IMPORTANT: Please ask the client the meaning of "on-prem" "OT" and "loT""
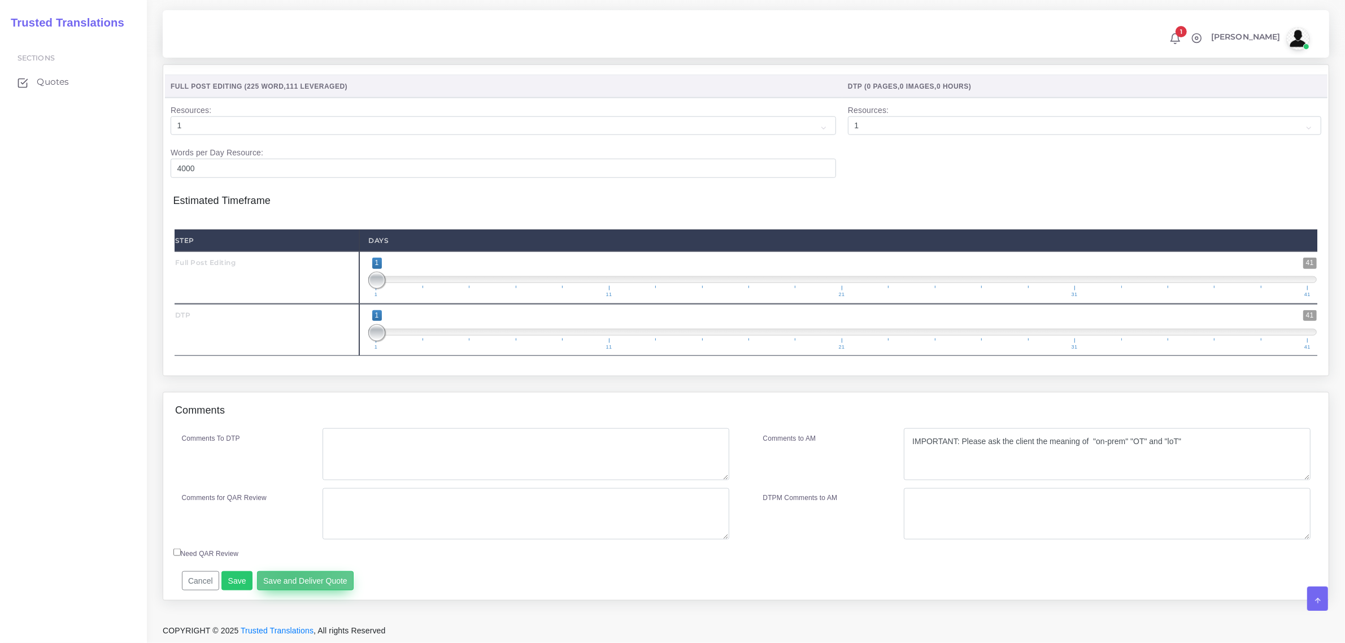
click at [287, 579] on button "Save and Deliver Quote" at bounding box center [305, 580] width 97 height 19
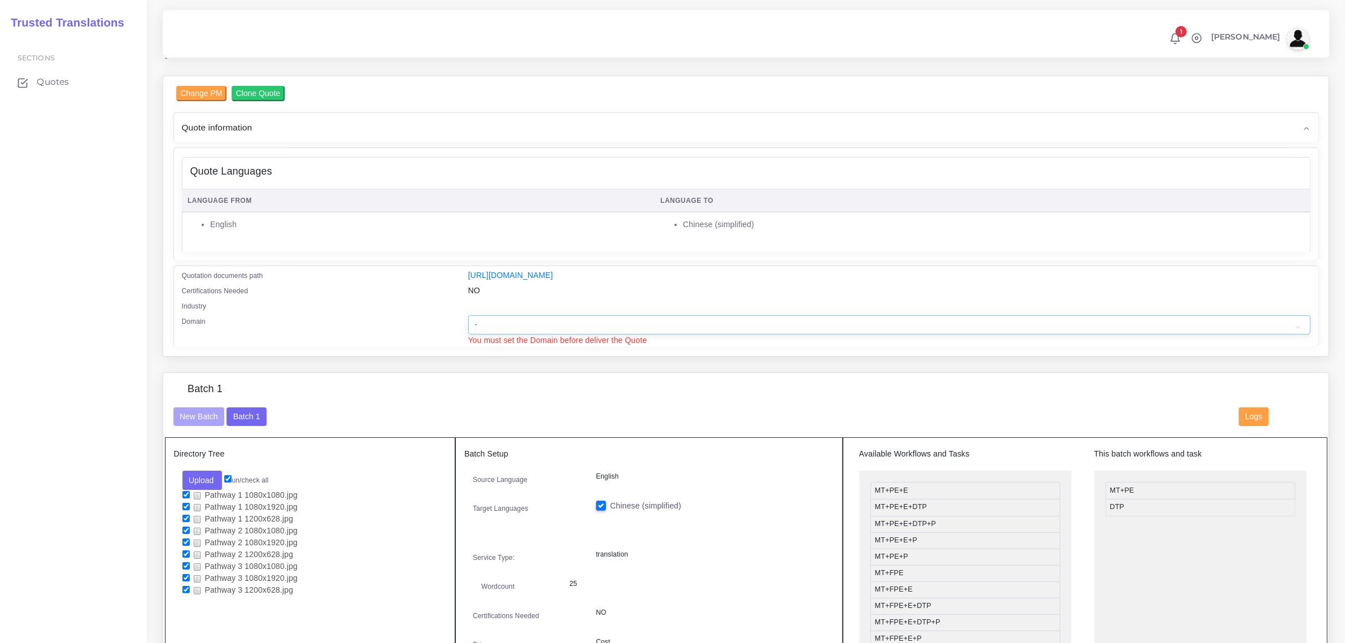
click at [521, 317] on select "- Advertising and Media Agriculture, Forestry and Fishing Architecture, Buildin…" at bounding box center [889, 324] width 842 height 19
select select "Computer Software"
click at [468, 315] on select "- Advertising and Media Agriculture, Forestry and Fishing Architecture, Buildin…" at bounding box center [889, 324] width 842 height 19
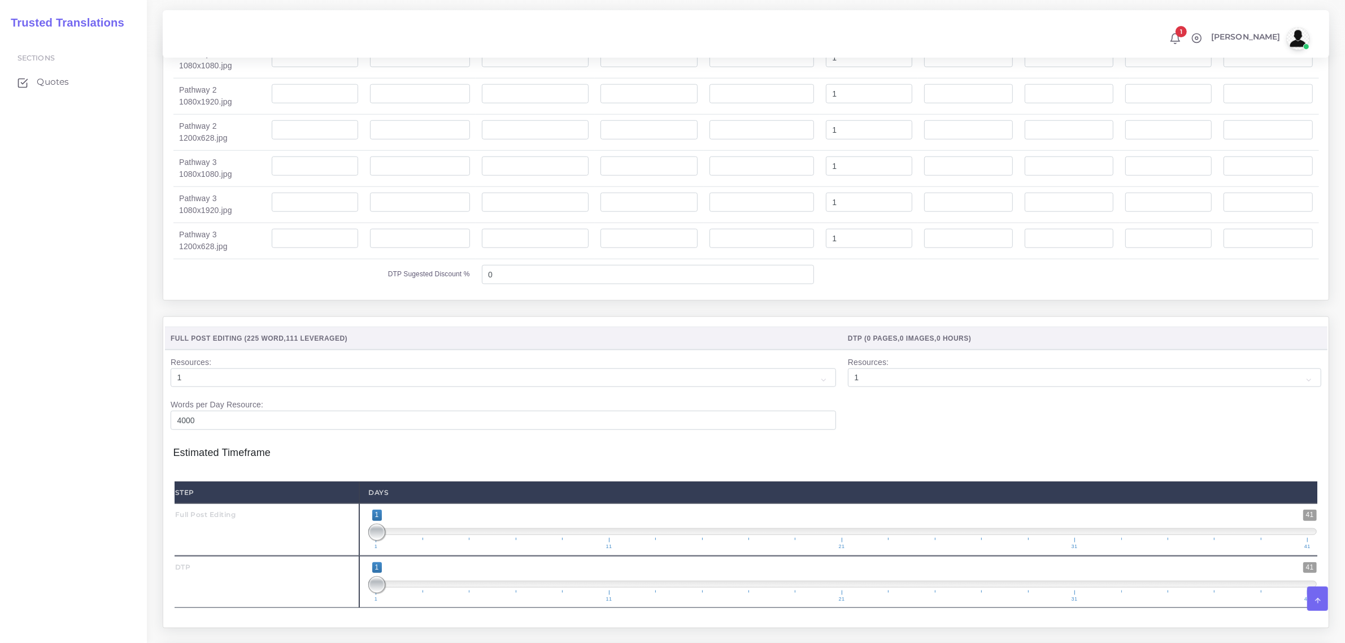
scroll to position [1701, 0]
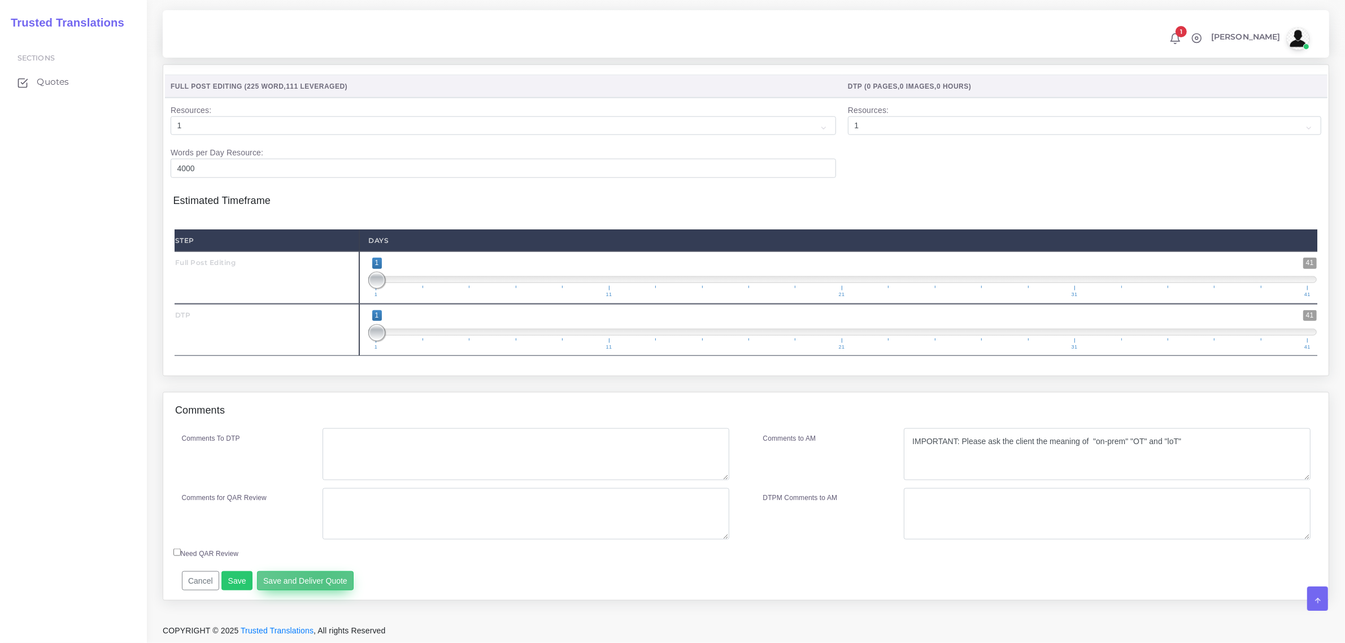
click at [317, 580] on button "Save and Deliver Quote" at bounding box center [305, 580] width 97 height 19
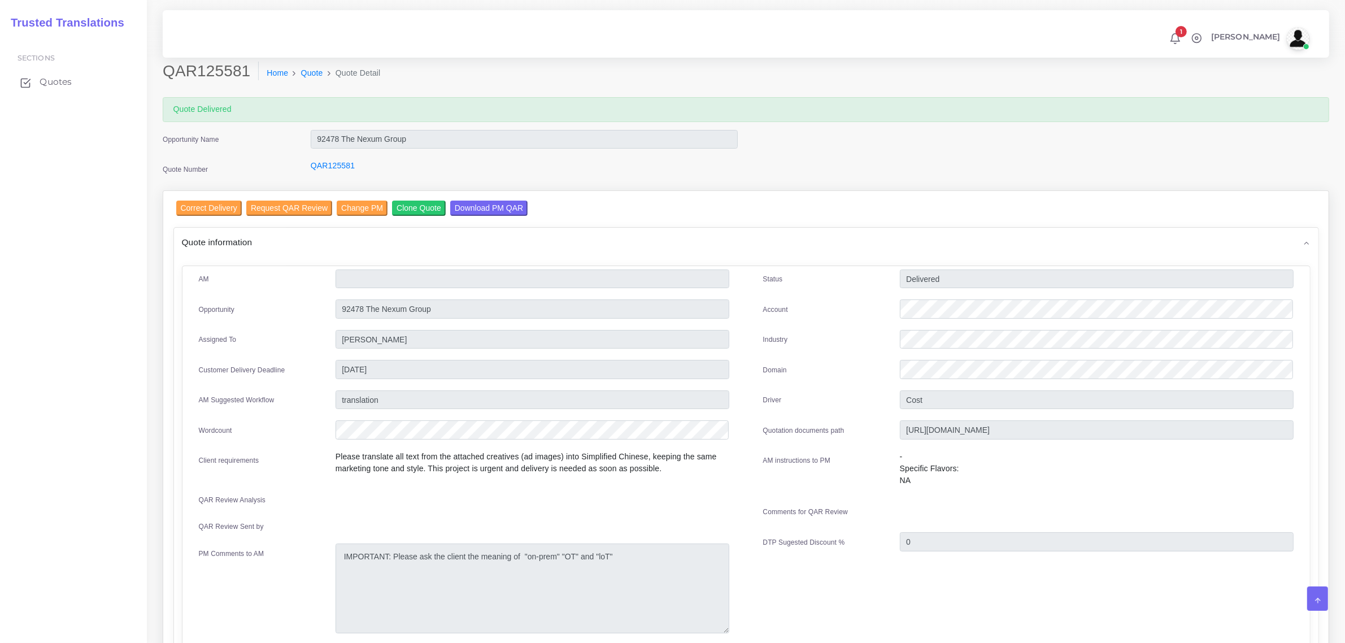
click at [60, 84] on span "Quotes" at bounding box center [56, 82] width 32 height 12
